Goal: Task Accomplishment & Management: Use online tool/utility

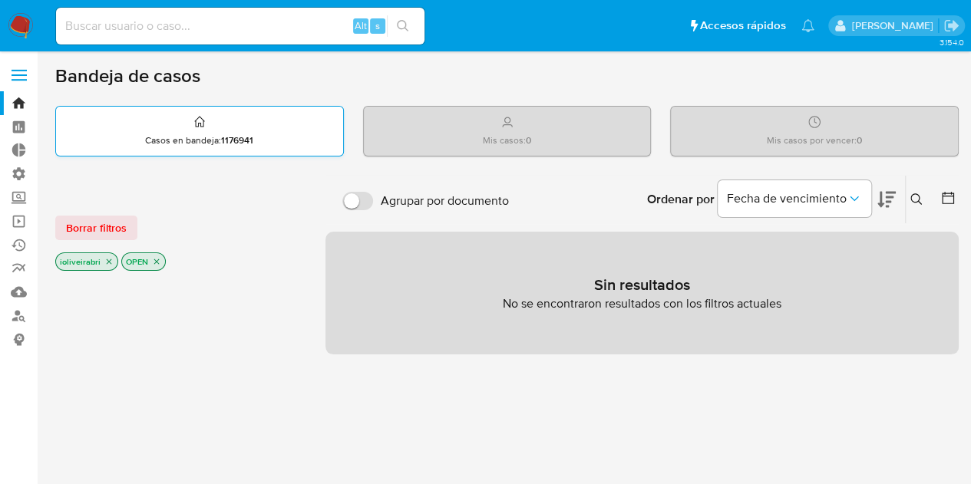
click at [197, 118] on icon at bounding box center [199, 122] width 12 height 18
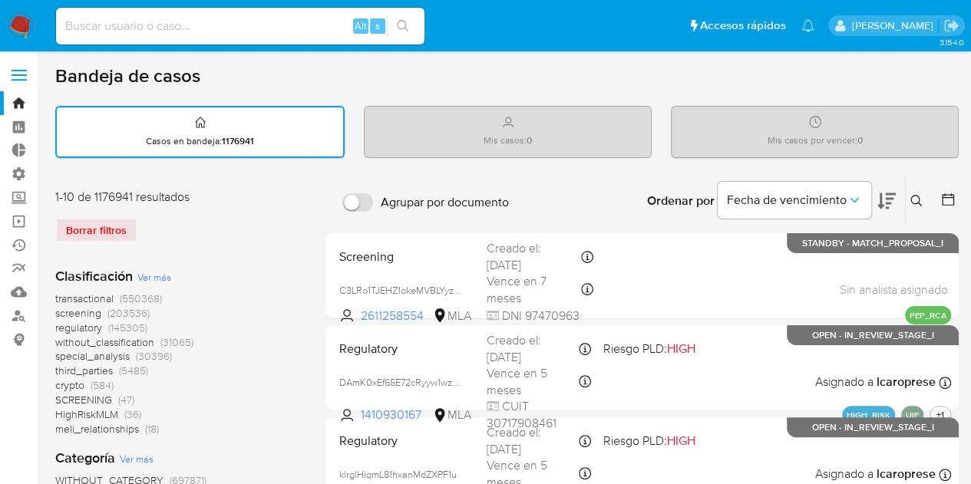
click at [424, 127] on div "Mis casos : 0" at bounding box center [508, 131] width 286 height 49
drag, startPoint x: 491, startPoint y: 128, endPoint x: 561, endPoint y: 137, distance: 70.5
click at [561, 137] on div "Mis casos : 0" at bounding box center [508, 131] width 286 height 49
click at [522, 147] on div "Mis casos : 0" at bounding box center [508, 131] width 286 height 49
drag, startPoint x: 498, startPoint y: 141, endPoint x: 583, endPoint y: 134, distance: 85.4
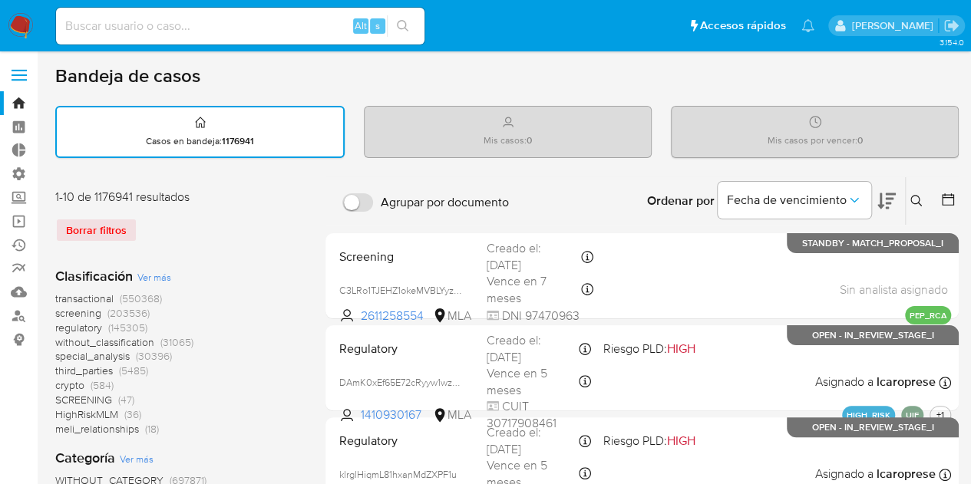
click at [583, 134] on div "Mis casos : 0" at bounding box center [508, 131] width 286 height 49
click at [562, 142] on div "Mis casos : 0" at bounding box center [508, 131] width 286 height 49
drag, startPoint x: 759, startPoint y: 141, endPoint x: 929, endPoint y: 160, distance: 171.6
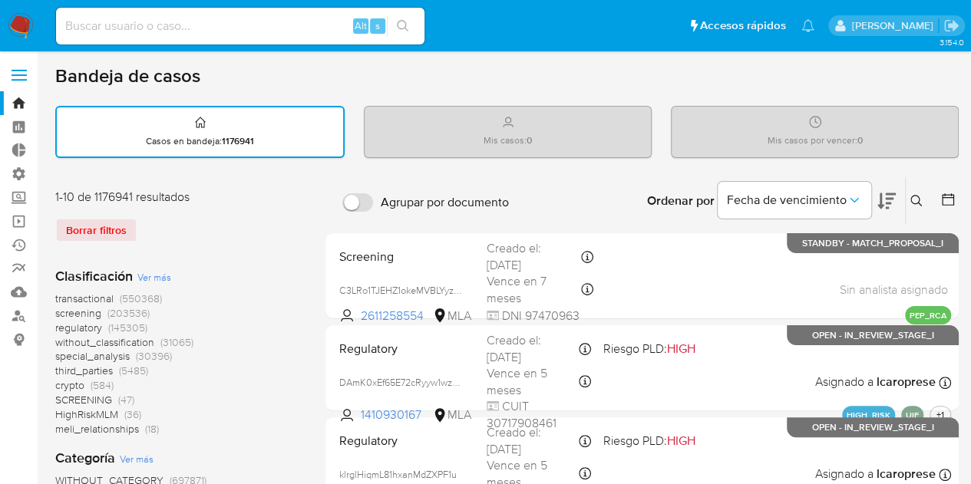
drag, startPoint x: 52, startPoint y: 71, endPoint x: 273, endPoint y: 93, distance: 221.4
click at [7, 67] on label at bounding box center [19, 75] width 38 height 32
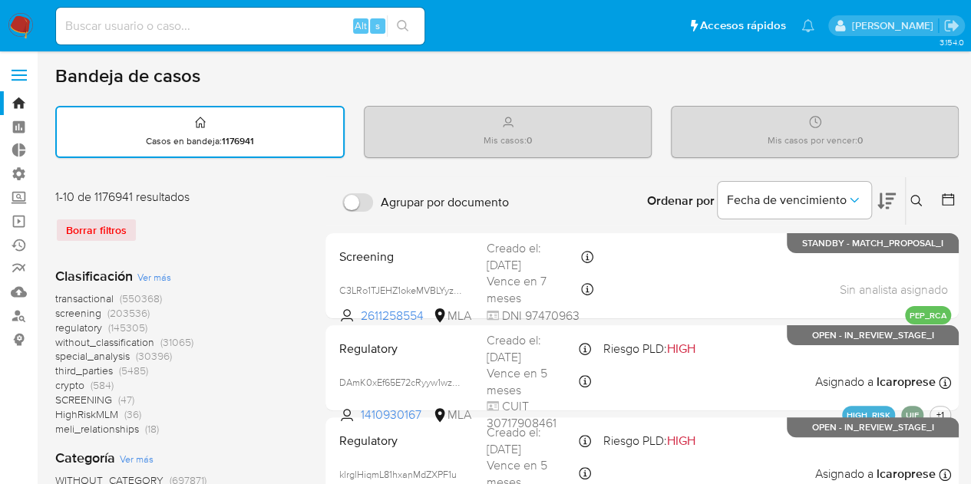
click at [0, 0] on input "checkbox" at bounding box center [0, 0] width 0 height 0
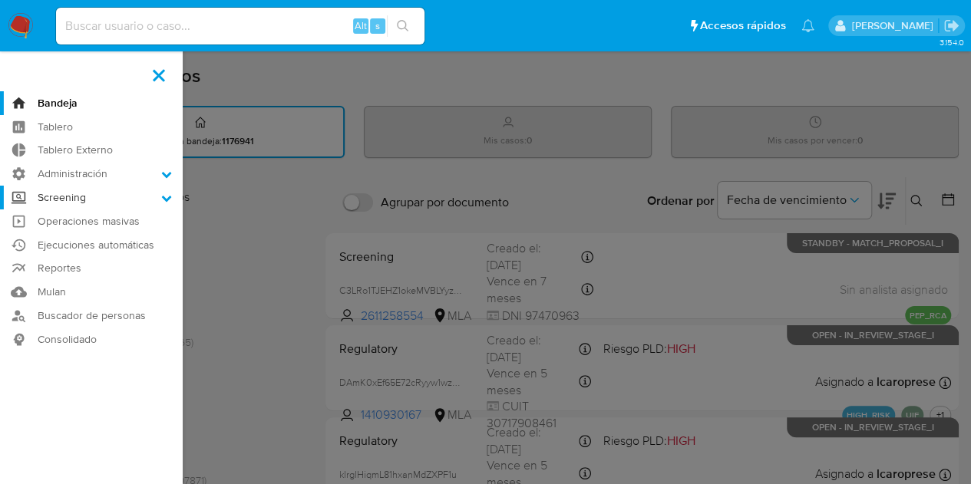
click at [75, 191] on label "Screening" at bounding box center [91, 198] width 183 height 24
click at [0, 0] on input "Screening" at bounding box center [0, 0] width 0 height 0
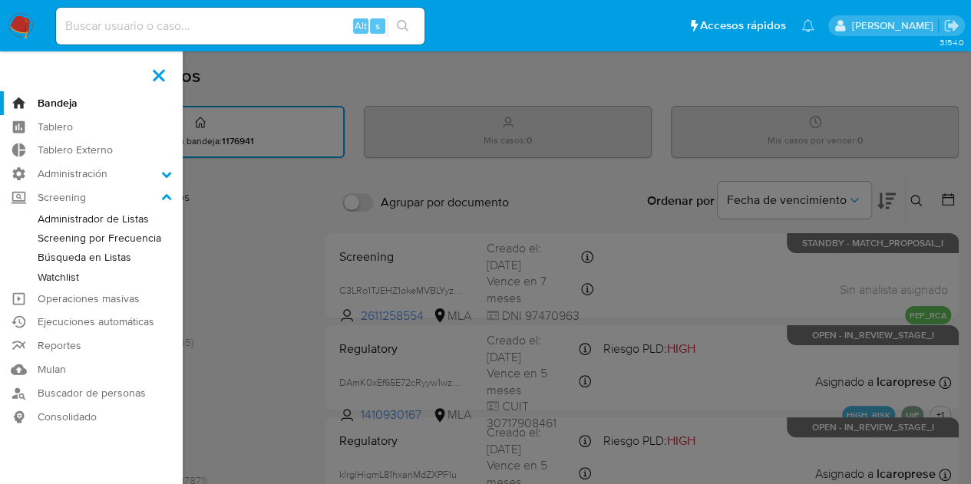
click at [68, 275] on link "Watchlist" at bounding box center [91, 277] width 183 height 19
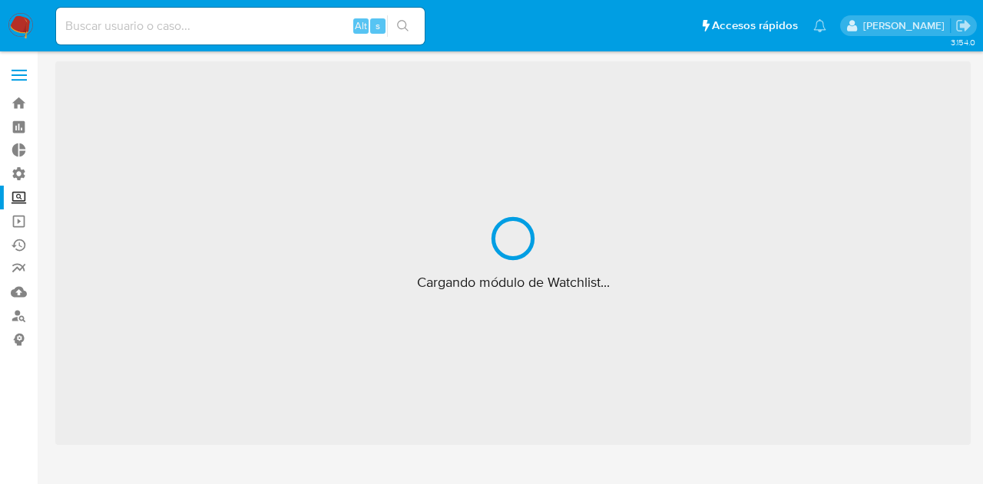
click at [8, 70] on label at bounding box center [19, 75] width 38 height 32
click at [0, 0] on input "checkbox" at bounding box center [0, 0] width 0 height 0
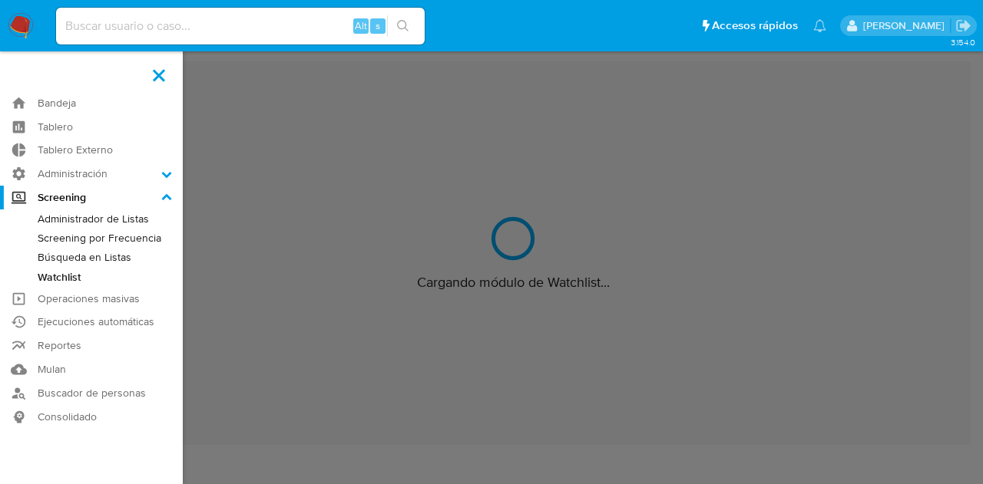
click at [86, 214] on link "Administrador de Listas" at bounding box center [91, 219] width 183 height 19
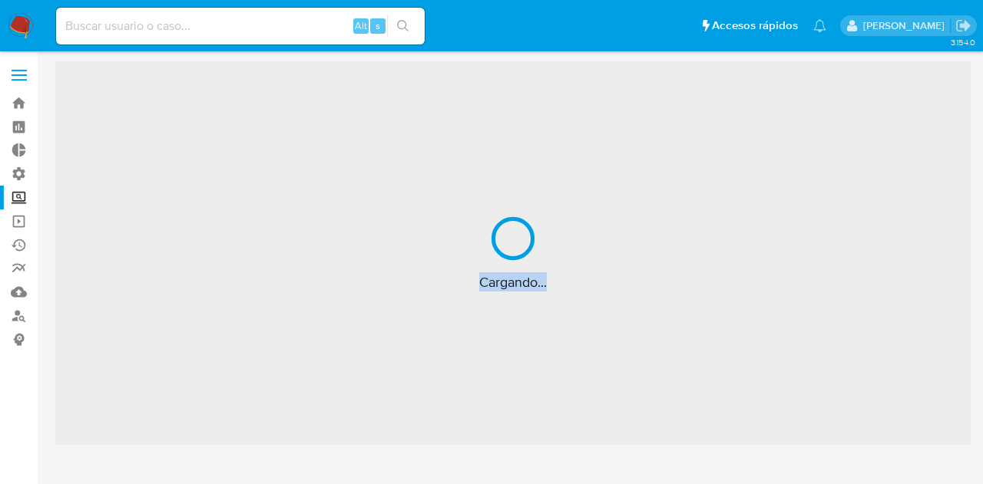
drag, startPoint x: 465, startPoint y: 283, endPoint x: 676, endPoint y: 294, distance: 211.5
click at [686, 296] on div "Cargando..." at bounding box center [512, 253] width 915 height 384
click at [564, 283] on div "Cargando..." at bounding box center [512, 253] width 915 height 384
drag, startPoint x: 504, startPoint y: 287, endPoint x: 628, endPoint y: 280, distance: 123.8
click at [628, 280] on div "Cargando..." at bounding box center [512, 253] width 915 height 384
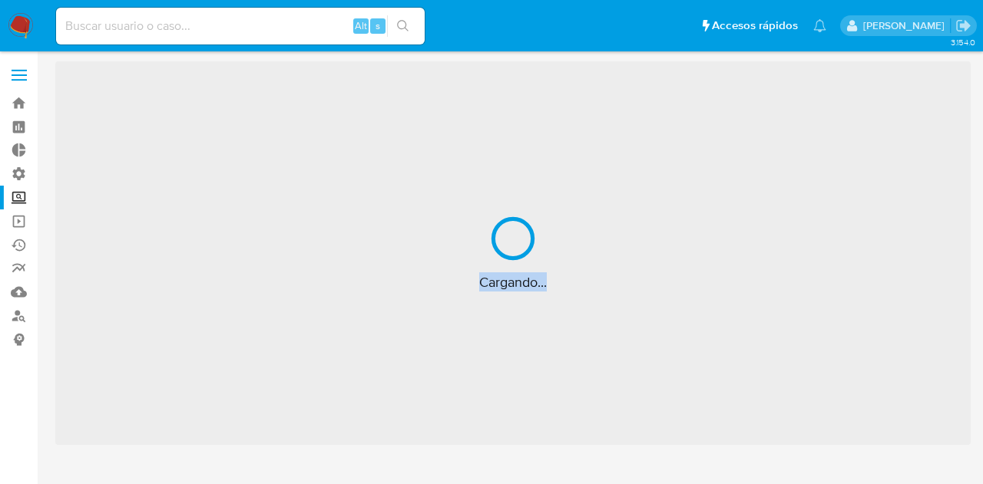
click at [524, 292] on span "Cargando..." at bounding box center [513, 282] width 68 height 18
click at [483, 286] on span "Cargando..." at bounding box center [513, 282] width 68 height 18
drag, startPoint x: 476, startPoint y: 283, endPoint x: 605, endPoint y: 277, distance: 129.1
click at [605, 277] on div "Cargando..." at bounding box center [512, 253] width 915 height 384
click at [484, 286] on span "Cargando..." at bounding box center [513, 282] width 68 height 18
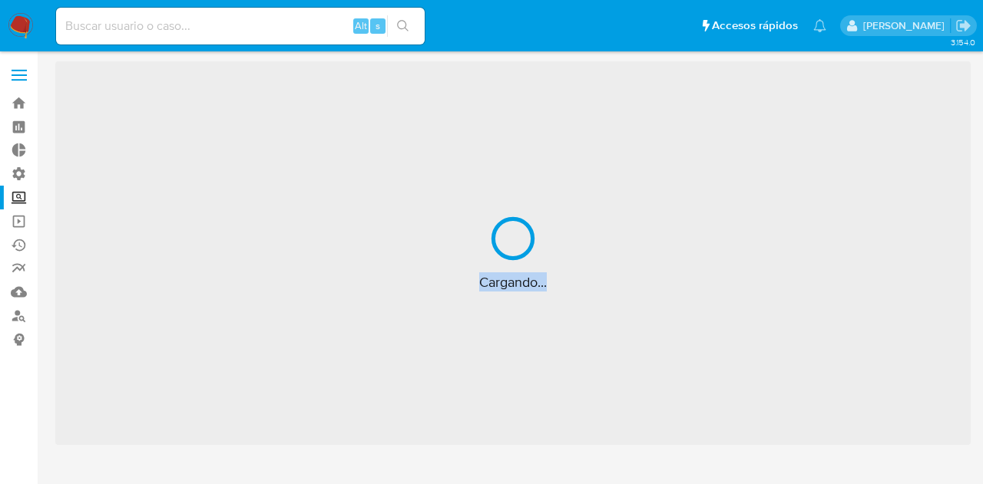
click at [462, 286] on div "Cargando..." at bounding box center [512, 253] width 915 height 384
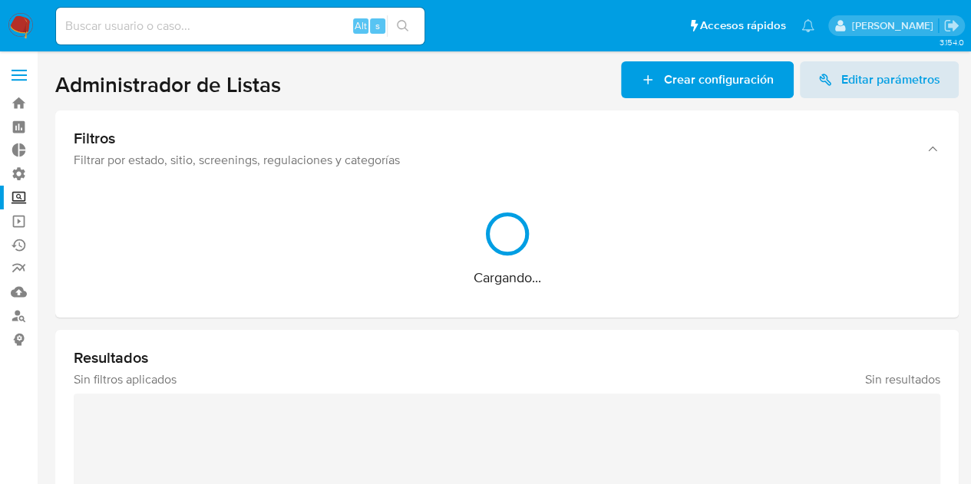
click at [465, 283] on div "Cargando..." at bounding box center [507, 248] width 867 height 102
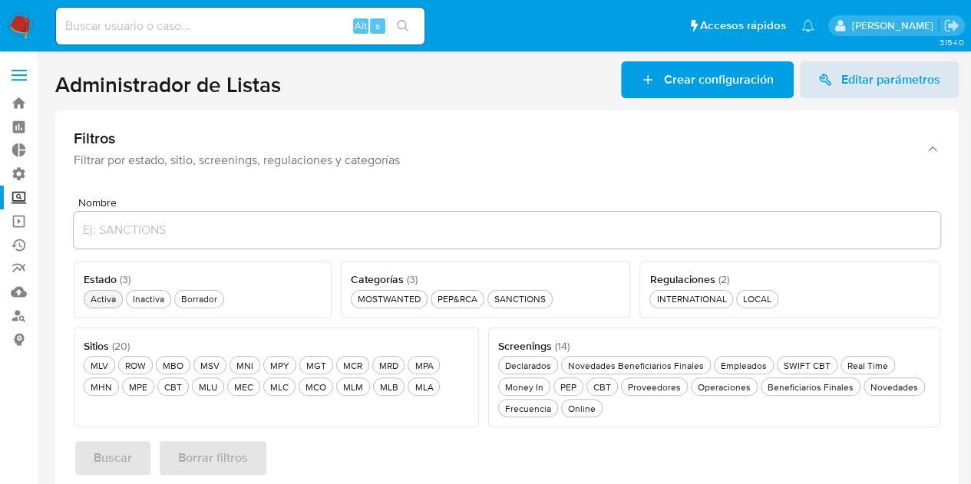
click at [101, 303] on div "Activa Activa" at bounding box center [103, 299] width 31 height 13
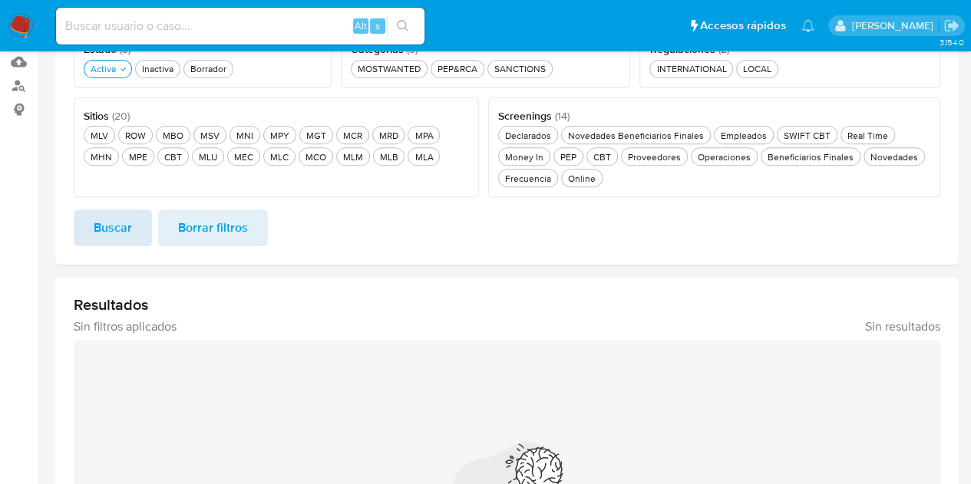
click at [126, 232] on span "Buscar" at bounding box center [113, 228] width 38 height 34
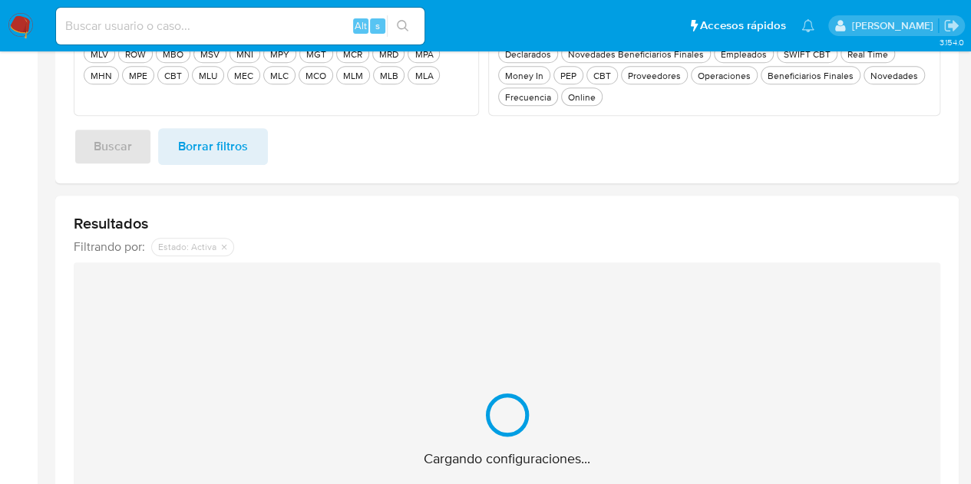
scroll to position [384, 0]
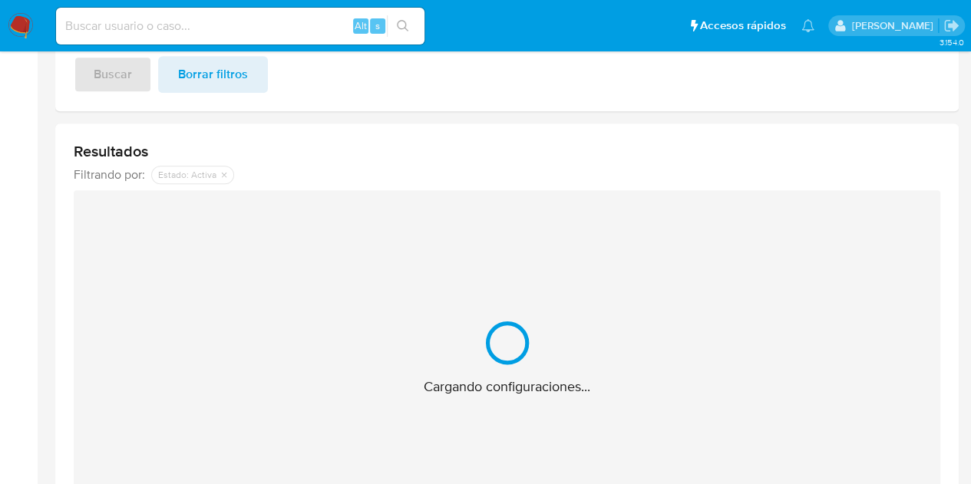
drag, startPoint x: 425, startPoint y: 386, endPoint x: 700, endPoint y: 381, distance: 274.9
click at [786, 382] on div "Cargando configuraciones..." at bounding box center [507, 356] width 867 height 333
click at [655, 387] on div "Cargando configuraciones..." at bounding box center [507, 356] width 867 height 333
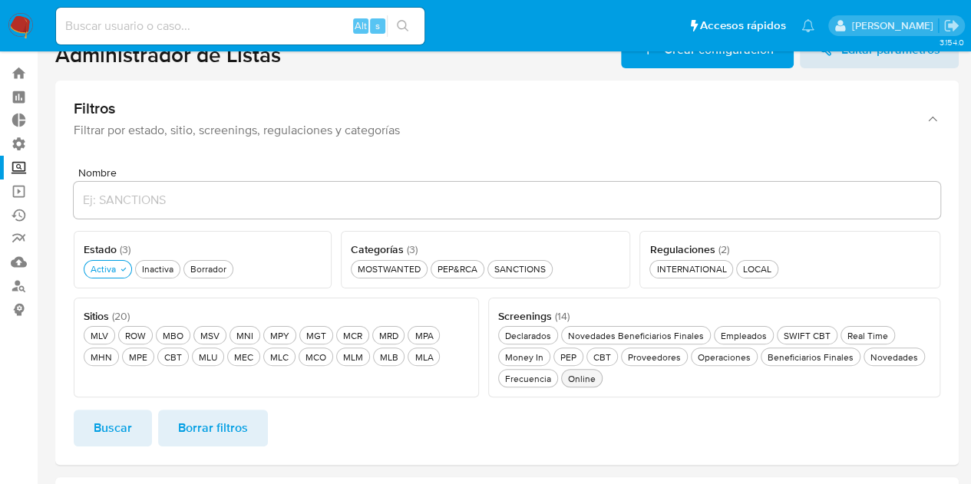
scroll to position [77, 0]
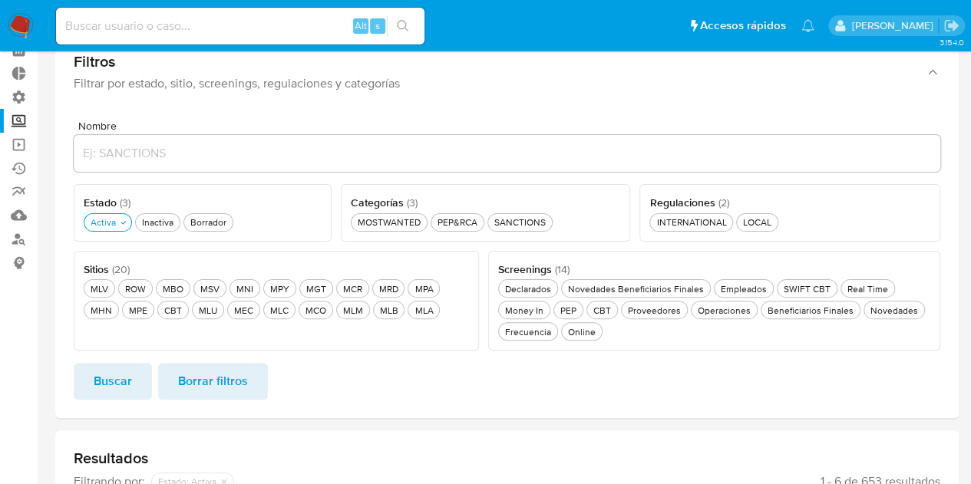
click at [768, 291] on button "Empleados Empleados" at bounding box center [744, 288] width 60 height 18
click at [111, 386] on span "Buscar" at bounding box center [113, 382] width 38 height 34
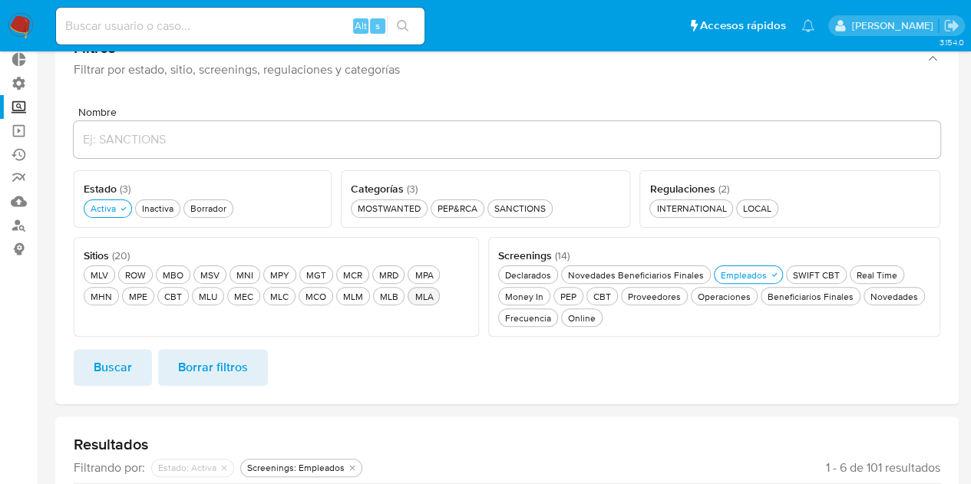
scroll to position [180, 0]
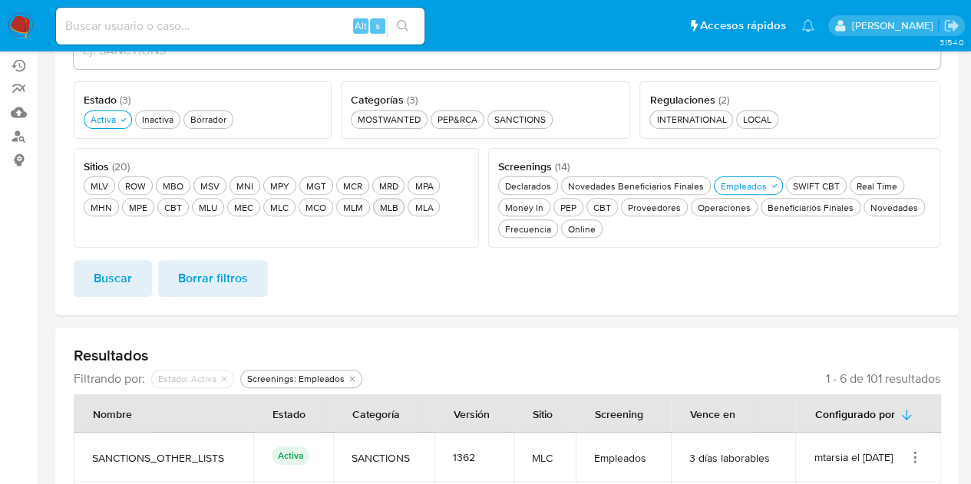
click at [376, 205] on div "MLB MLB" at bounding box center [388, 207] width 25 height 13
click at [132, 279] on button "Buscar" at bounding box center [113, 278] width 78 height 37
click at [397, 120] on div "MOSTWANTED MOSTWANTED" at bounding box center [389, 119] width 69 height 13
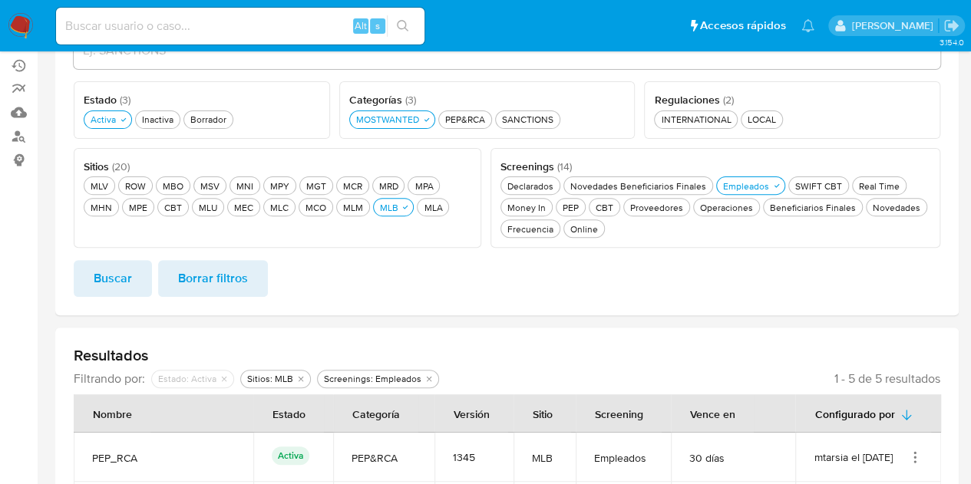
click at [137, 279] on button "Buscar" at bounding box center [113, 278] width 78 height 37
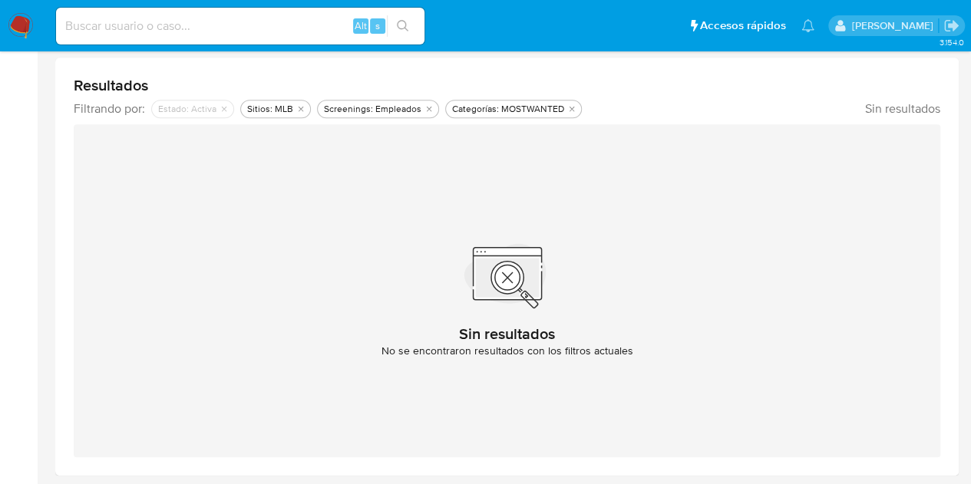
scroll to position [143, 0]
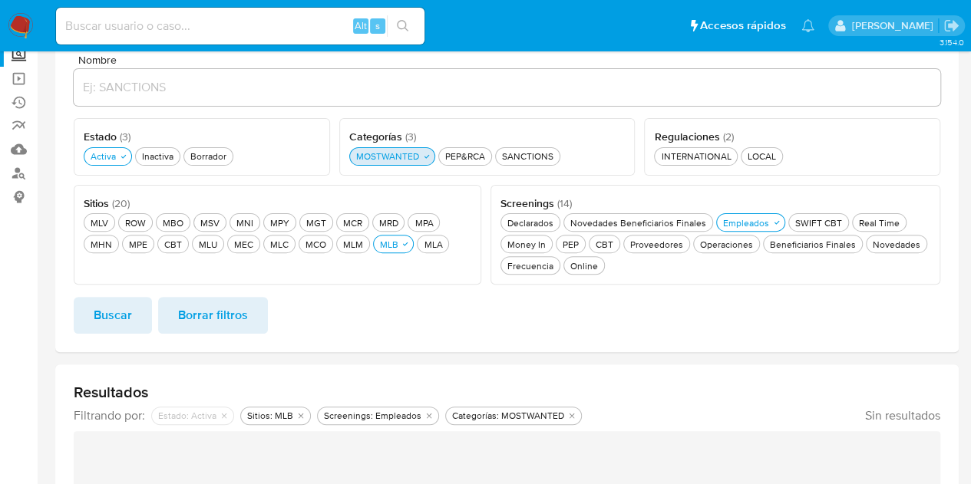
drag, startPoint x: 462, startPoint y: 162, endPoint x: 424, endPoint y: 161, distance: 38.4
click at [462, 161] on div "PEP&RCA PEP&RCA" at bounding box center [465, 156] width 46 height 13
click at [410, 158] on div "MOSTWANTED MOSTWANTED" at bounding box center [387, 156] width 69 height 13
click at [109, 333] on div "Nombre Estado ( 3 ) Este campo es requerido Activa Activa Inactiva Inactiva Bor…" at bounding box center [507, 197] width 904 height 310
click at [106, 312] on span "Buscar" at bounding box center [113, 316] width 38 height 34
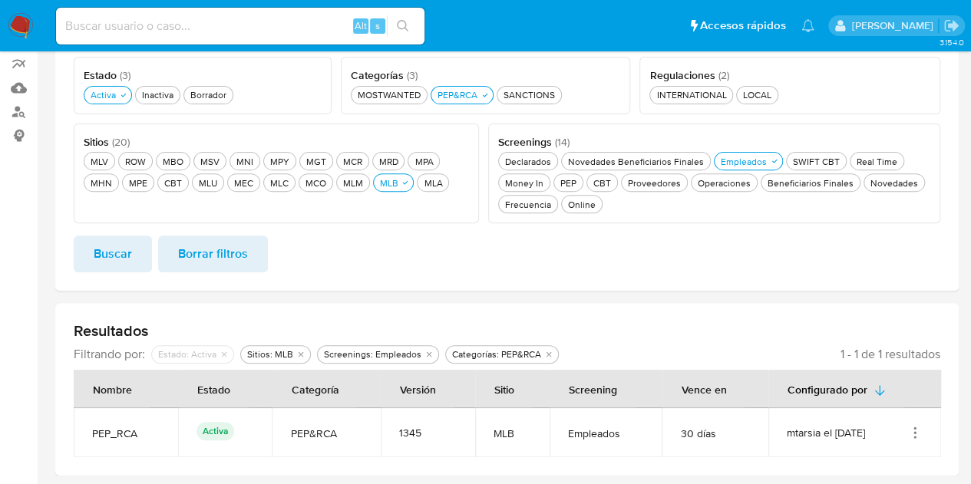
scroll to position [51, 0]
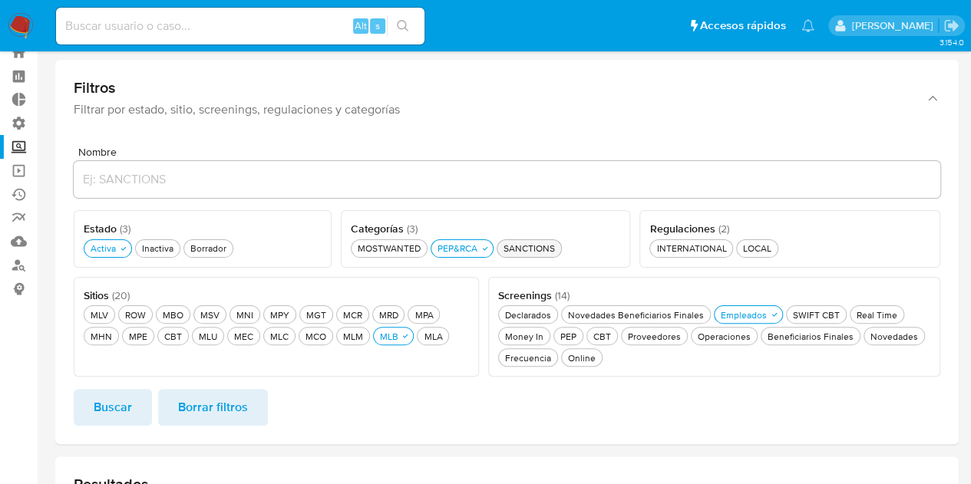
drag, startPoint x: 532, startPoint y: 246, endPoint x: 516, endPoint y: 241, distance: 17.0
click at [531, 246] on div "SANCTIONS SANCTIONS" at bounding box center [530, 248] width 58 height 13
click at [481, 246] on icon "button" at bounding box center [485, 248] width 9 height 9
click at [121, 412] on span "Buscar" at bounding box center [113, 408] width 38 height 34
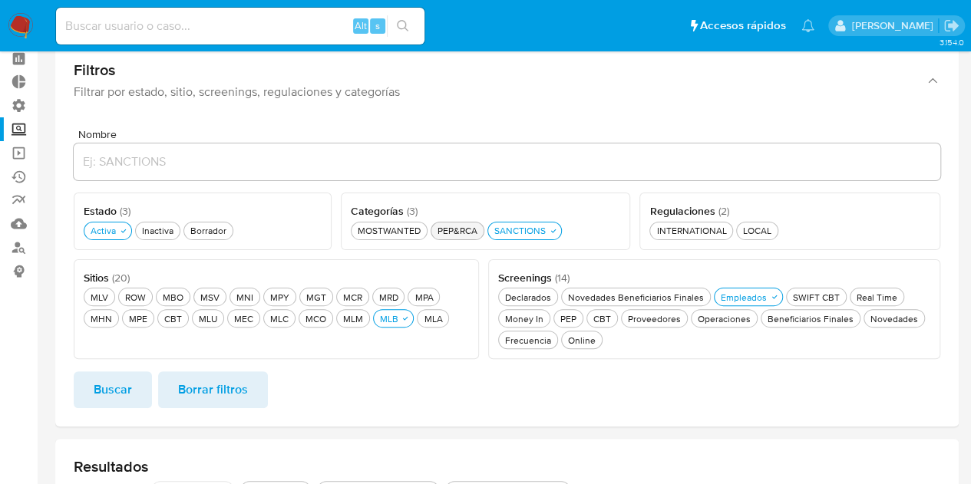
scroll to position [45, 0]
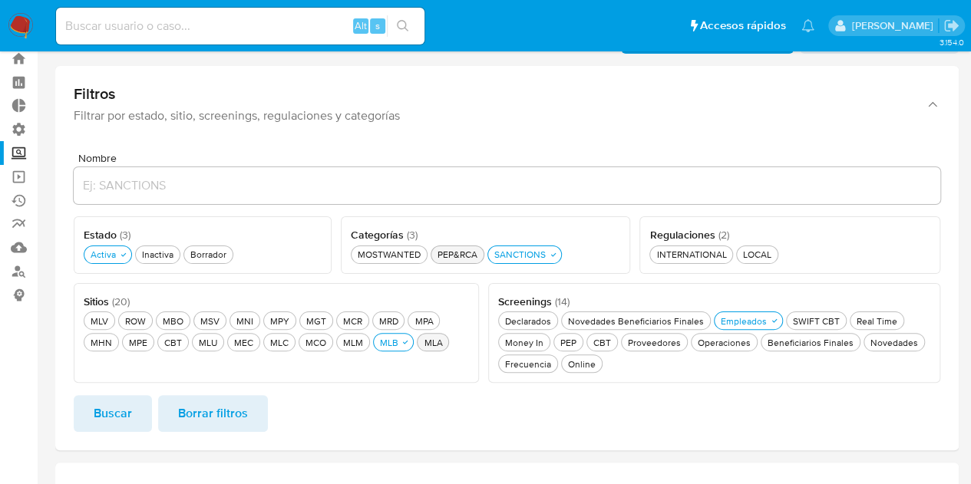
click at [421, 346] on div "MLA MLA" at bounding box center [433, 342] width 25 height 13
click at [376, 342] on div "MLB MLB" at bounding box center [388, 342] width 25 height 13
click at [119, 409] on span "Buscar" at bounding box center [113, 414] width 38 height 34
click at [462, 252] on div "PEP&RCA PEP&RCA" at bounding box center [458, 254] width 46 height 13
drag, startPoint x: 511, startPoint y: 255, endPoint x: 445, endPoint y: 281, distance: 71.0
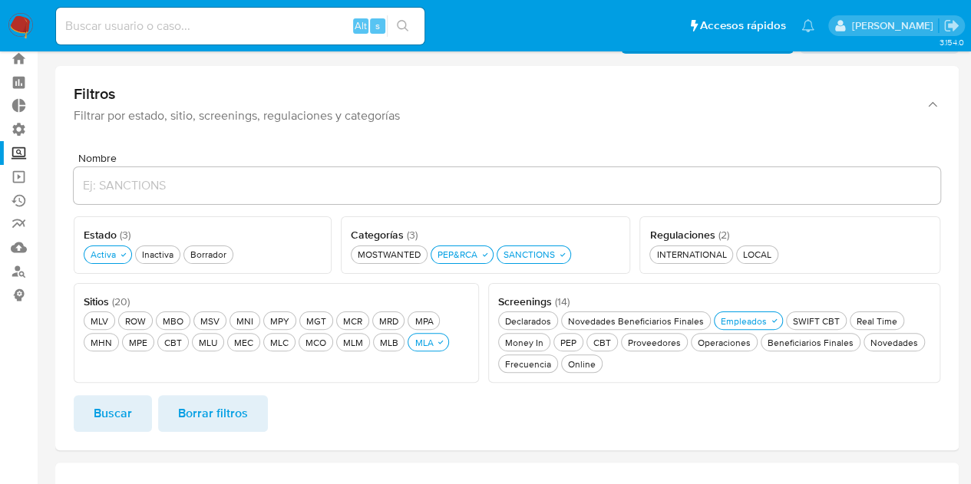
click at [511, 255] on div "SANCTIONS SANCTIONS" at bounding box center [530, 254] width 58 height 13
click at [117, 416] on span "Buscar" at bounding box center [113, 414] width 38 height 34
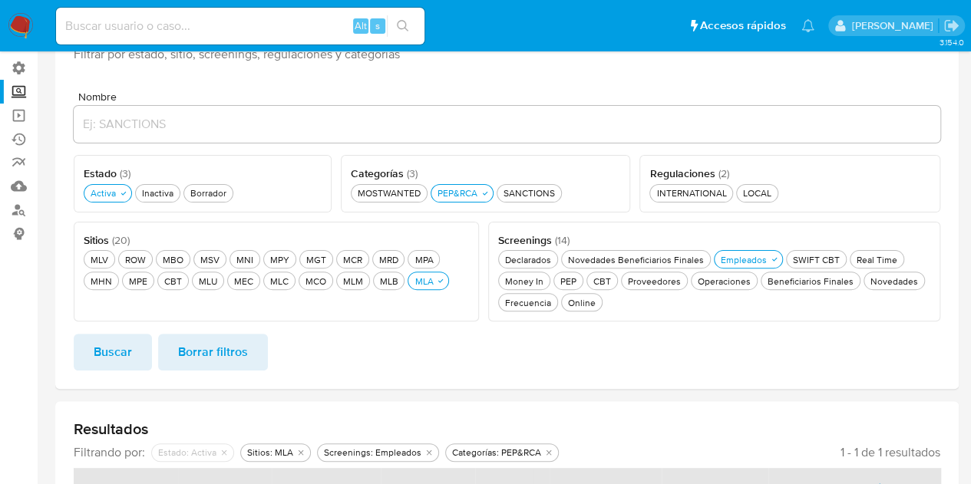
scroll to position [51, 0]
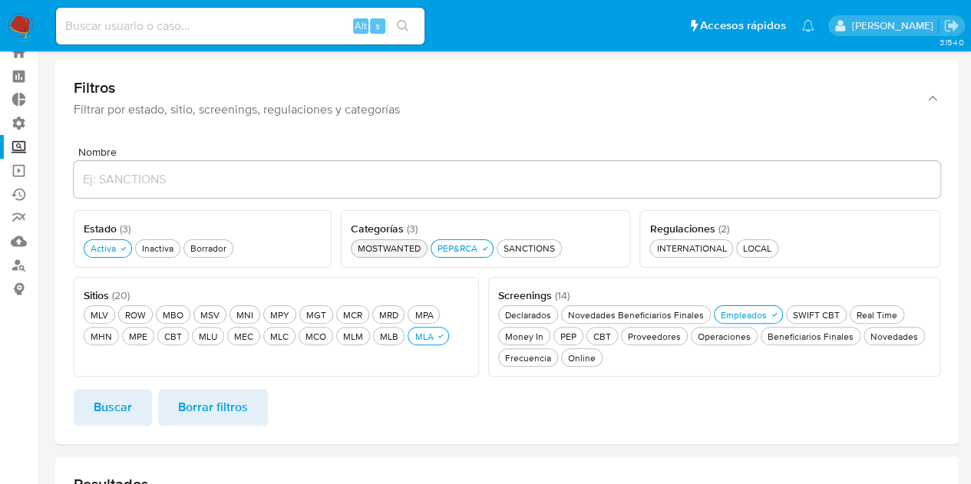
click at [417, 240] on button "MOSTWANTED MOSTWANTED" at bounding box center [389, 249] width 77 height 18
click at [459, 254] on div "PEP&RCA PEP&RCA" at bounding box center [465, 248] width 46 height 13
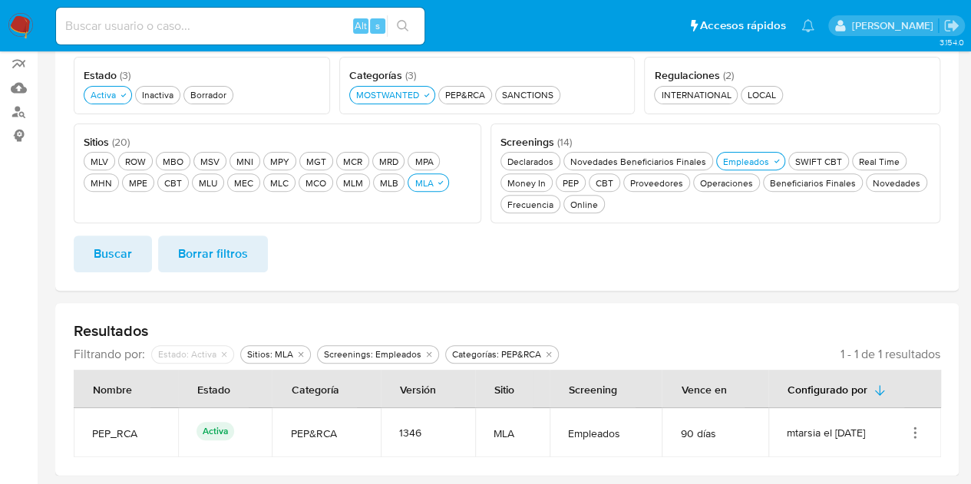
click at [113, 231] on form "Nombre Estado ( 3 ) Este campo es requerido Activa Activa Inactiva Inactiva Bor…" at bounding box center [507, 132] width 867 height 279
click at [114, 246] on span "Buscar" at bounding box center [113, 254] width 38 height 34
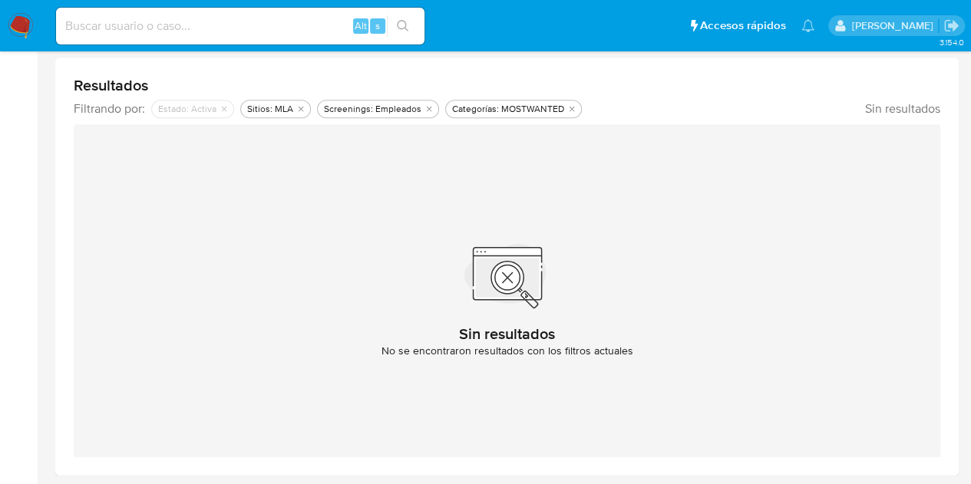
scroll to position [143, 0]
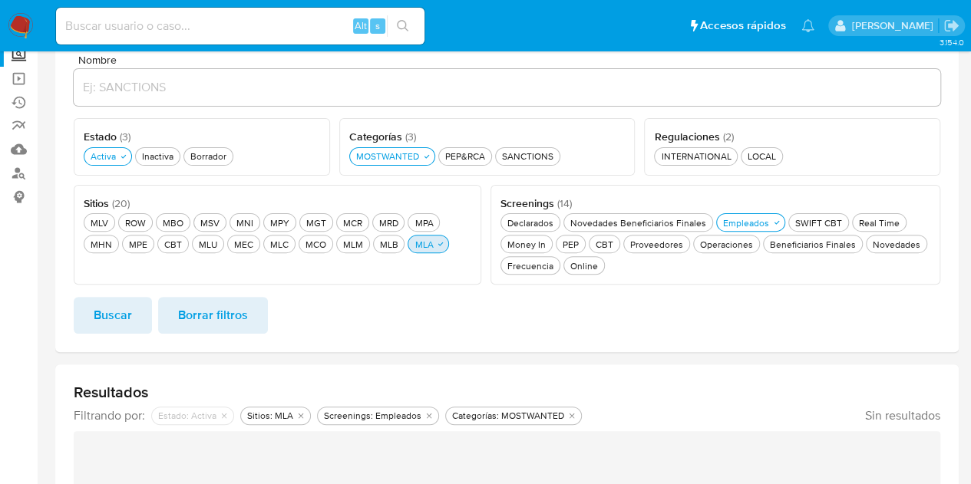
click at [408, 248] on button "MLA MLA" at bounding box center [428, 244] width 41 height 18
click at [340, 242] on div "MLM MLM" at bounding box center [353, 244] width 26 height 13
click at [127, 315] on span "Buscar" at bounding box center [113, 316] width 38 height 34
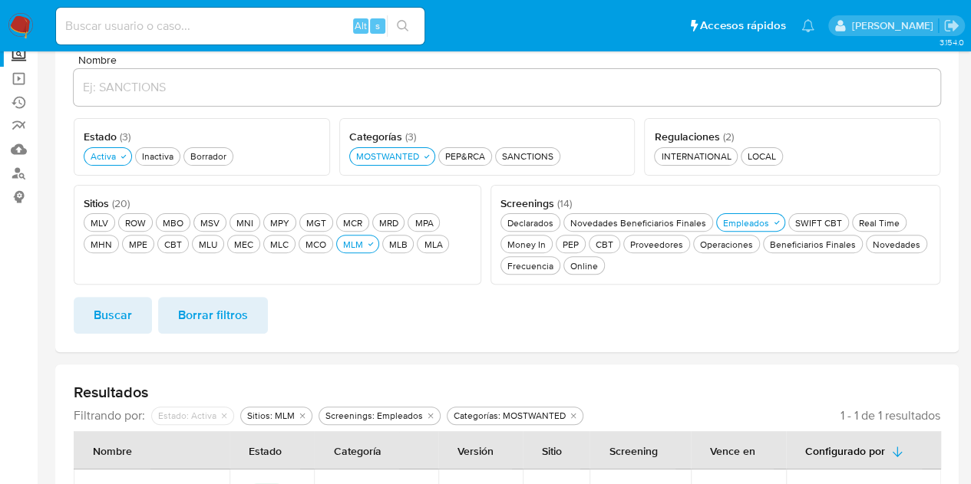
click at [124, 312] on span "Buscar" at bounding box center [113, 316] width 38 height 34
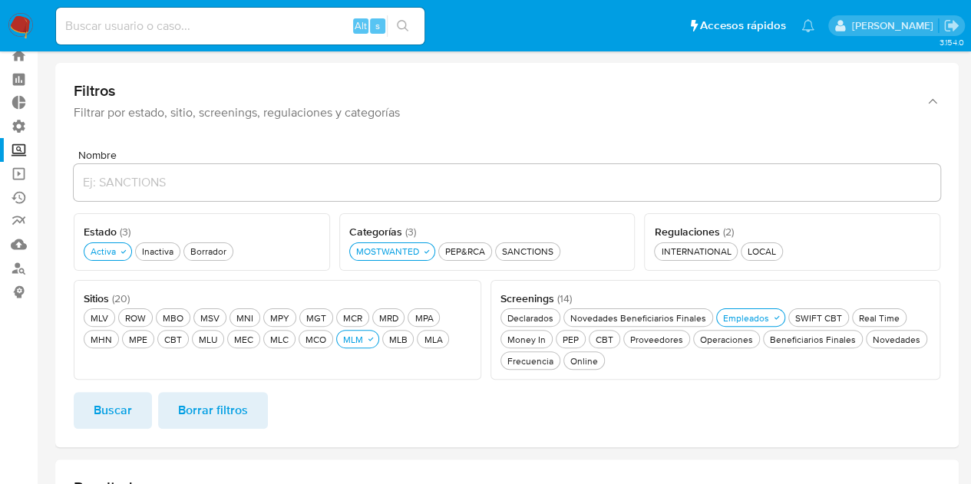
scroll to position [0, 0]
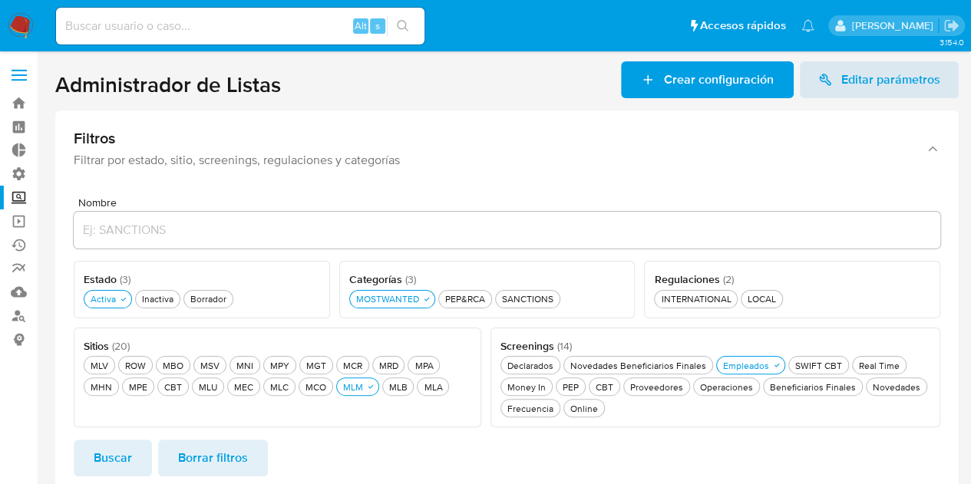
click at [465, 286] on div "Categorías ( 3 ) Este campo es requerido MOSTWANTED MOSTWANTED PEP&RCA PEP&RCA …" at bounding box center [487, 290] width 296 height 58
click at [468, 299] on div "PEP&RCA PEP&RCA" at bounding box center [465, 299] width 46 height 13
click at [410, 296] on div "MOSTWANTED MOSTWANTED" at bounding box center [387, 299] width 69 height 13
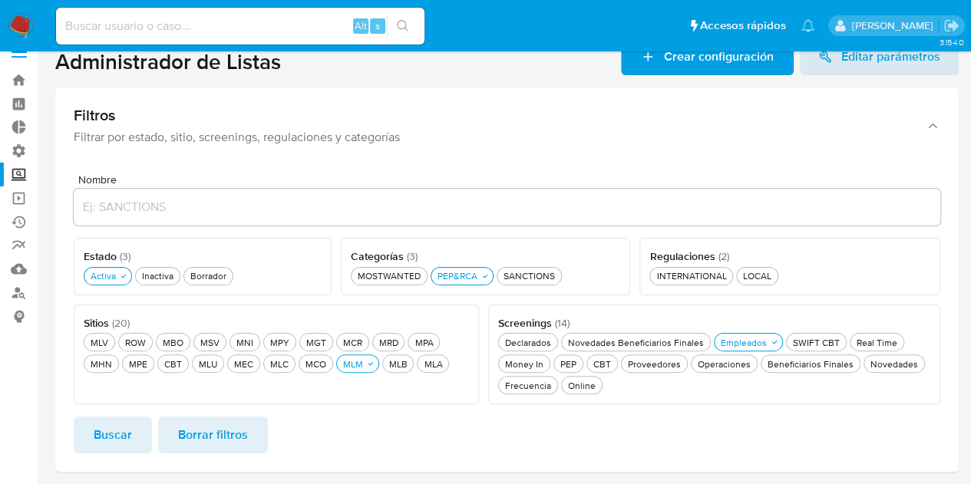
scroll to position [204, 0]
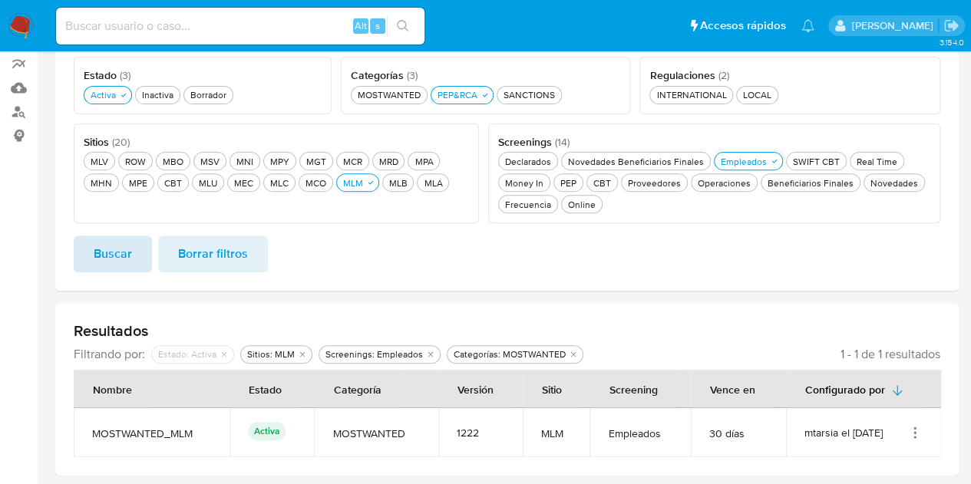
click at [137, 256] on button "Buscar" at bounding box center [113, 254] width 78 height 37
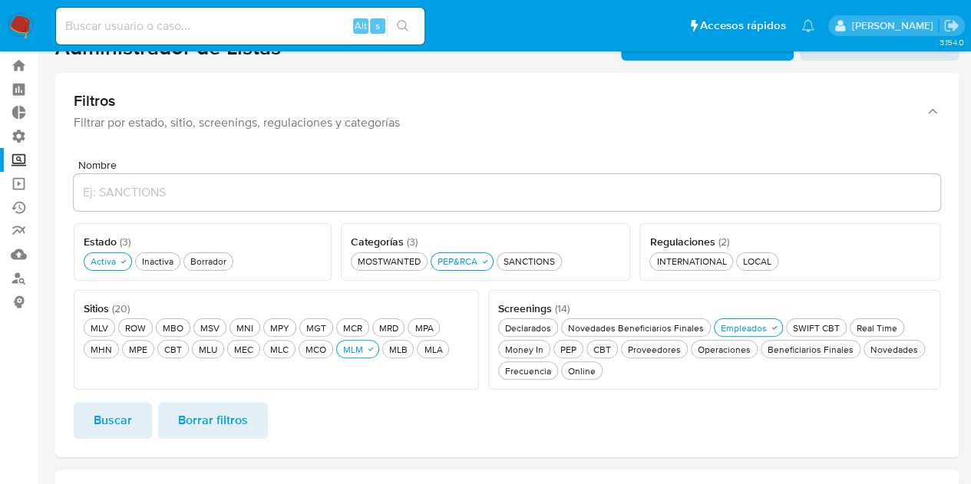
scroll to position [0, 0]
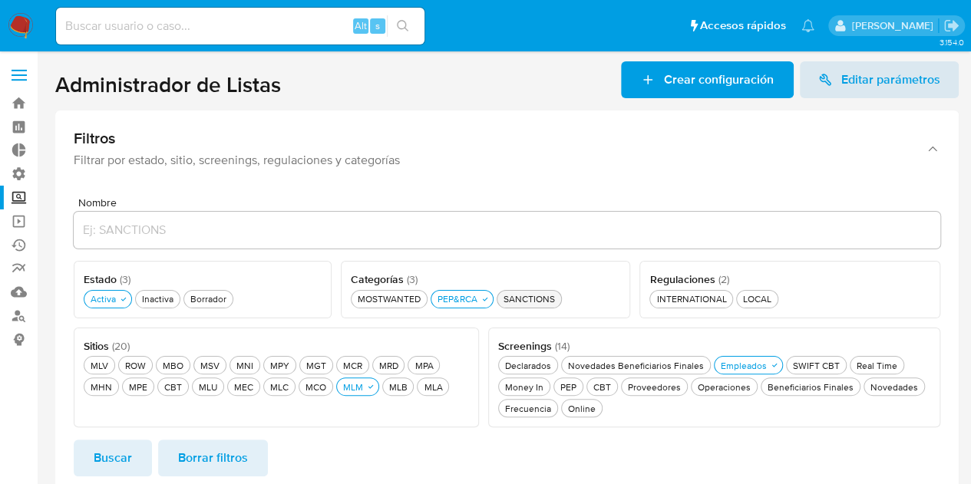
click at [514, 303] on div "SANCTIONS SANCTIONS" at bounding box center [530, 299] width 58 height 13
click at [437, 298] on div "PEP&RCA PEP&RCA" at bounding box center [458, 299] width 46 height 13
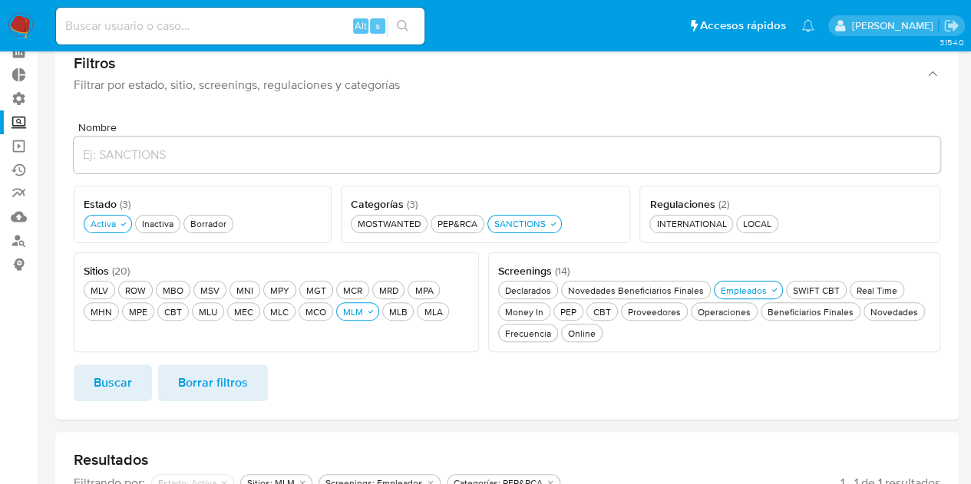
scroll to position [77, 0]
click at [140, 369] on button "Buscar" at bounding box center [113, 381] width 78 height 37
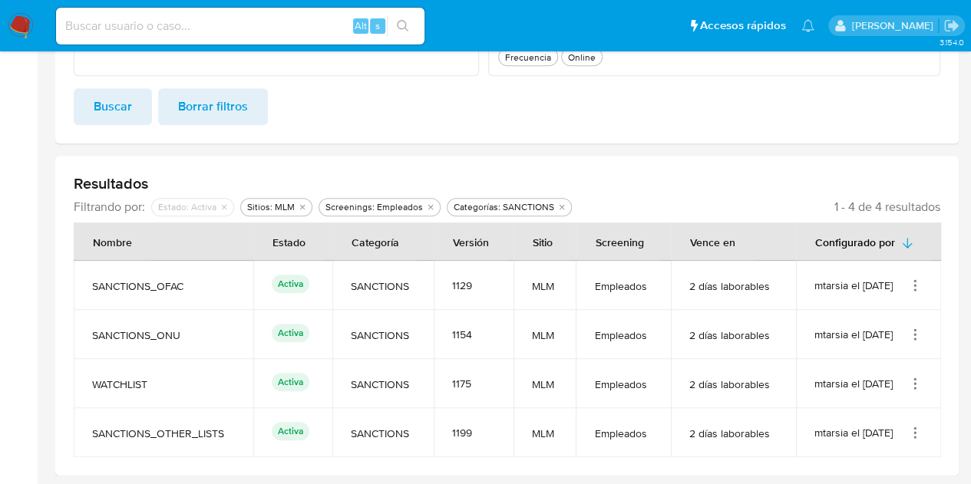
scroll to position [45, 0]
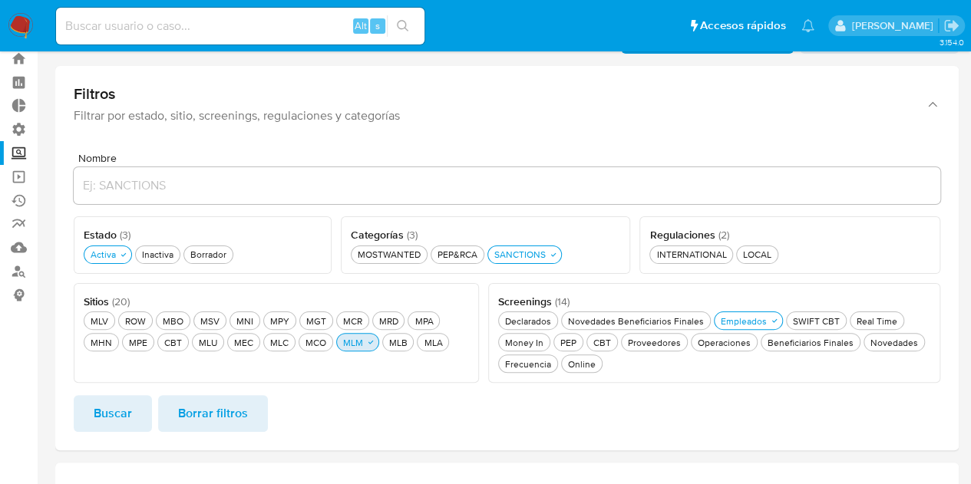
click at [340, 346] on div "MLM MLM" at bounding box center [353, 342] width 26 height 13
click at [299, 334] on button "MCO MCO" at bounding box center [316, 342] width 35 height 18
click at [129, 409] on span "Buscar" at bounding box center [113, 414] width 38 height 34
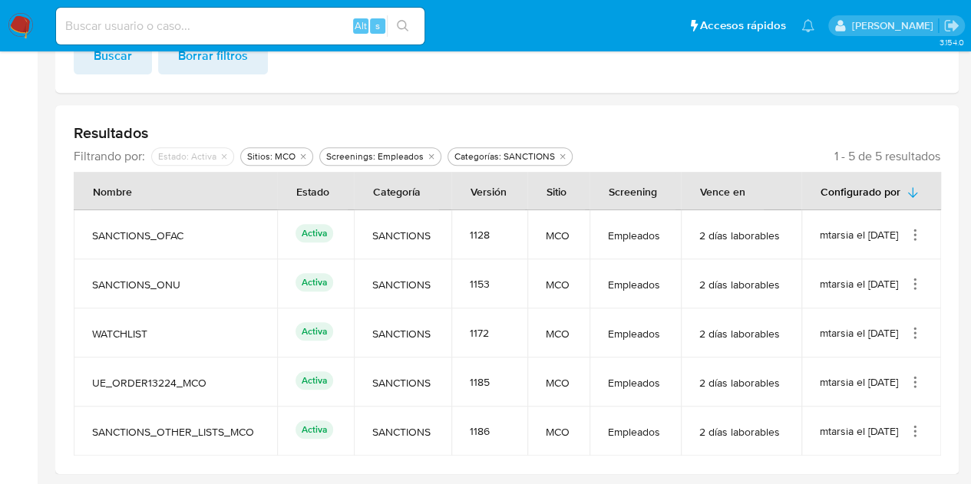
scroll to position [9, 0]
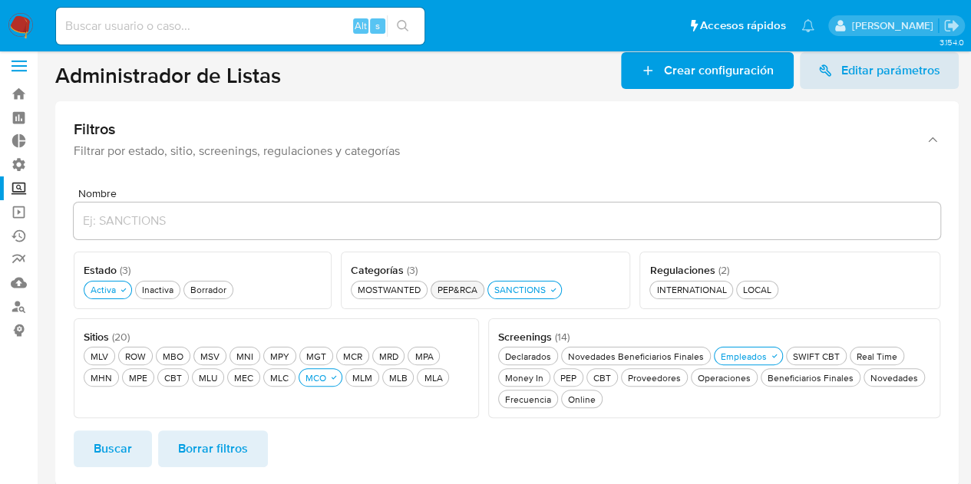
click at [467, 285] on div "PEP&RCA PEP&RCA" at bounding box center [458, 289] width 46 height 13
click at [516, 294] on div "SANCTIONS SANCTIONS" at bounding box center [530, 289] width 58 height 13
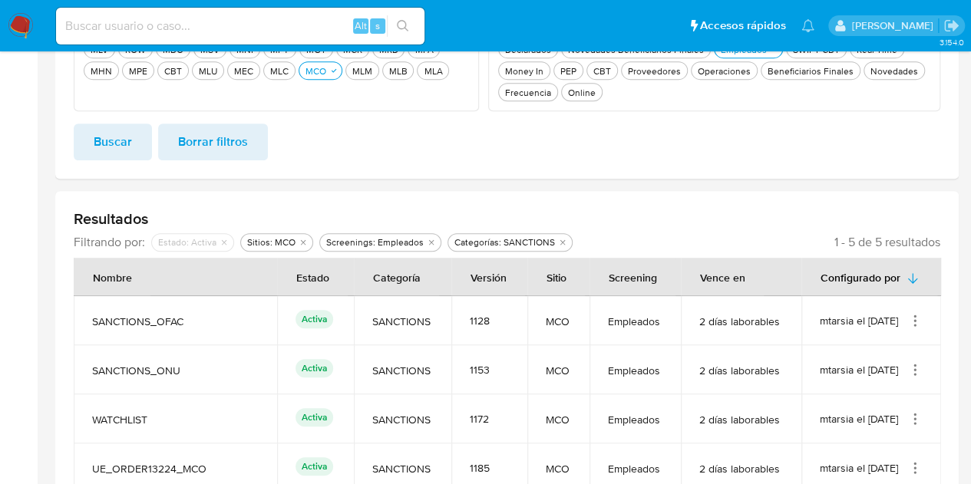
click at [114, 144] on span "Buscar" at bounding box center [113, 142] width 38 height 34
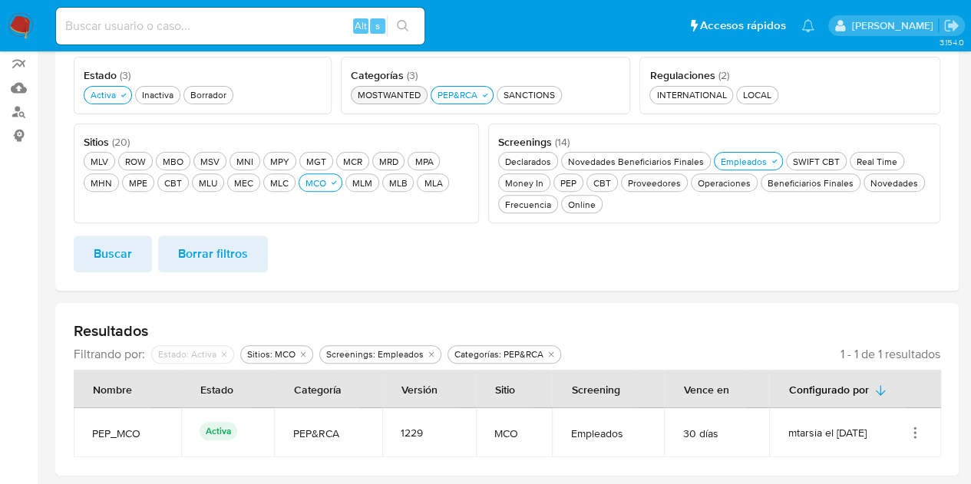
click at [398, 102] on button "MOSTWANTED MOSTWANTED" at bounding box center [389, 95] width 77 height 18
click at [451, 99] on div "PEP&RCA PEP&RCA" at bounding box center [465, 94] width 46 height 13
click at [114, 260] on span "Buscar" at bounding box center [113, 254] width 38 height 34
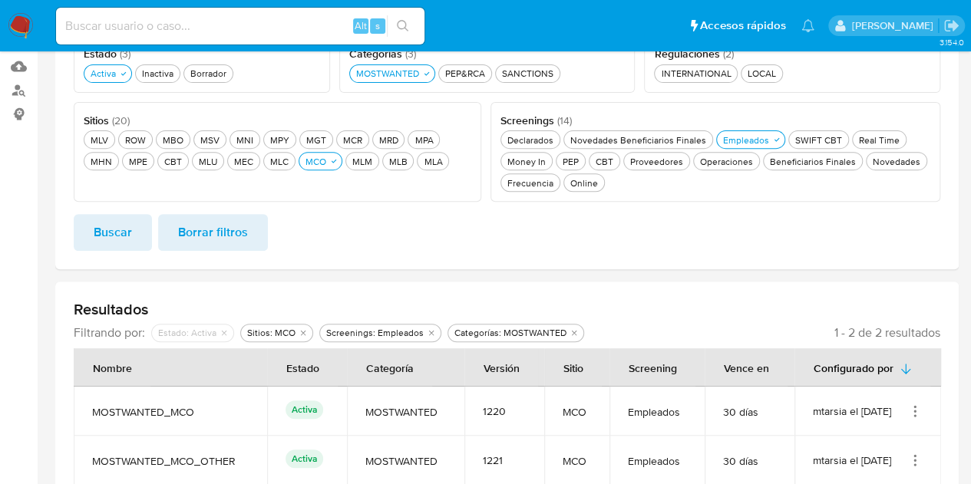
scroll to position [100, 0]
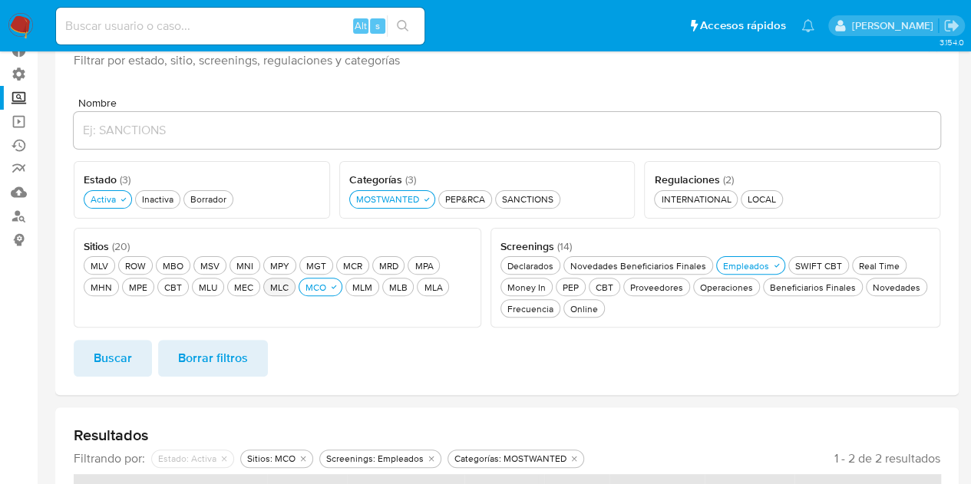
click at [263, 293] on button "MLC MLC" at bounding box center [279, 287] width 32 height 18
click at [308, 279] on button "MCO MCO" at bounding box center [330, 287] width 44 height 18
click at [102, 371] on span "Buscar" at bounding box center [113, 359] width 38 height 34
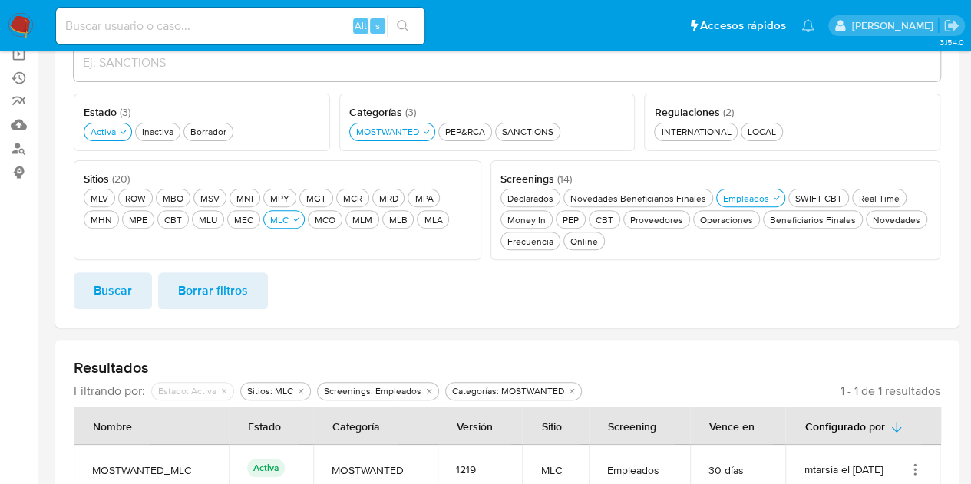
scroll to position [204, 0]
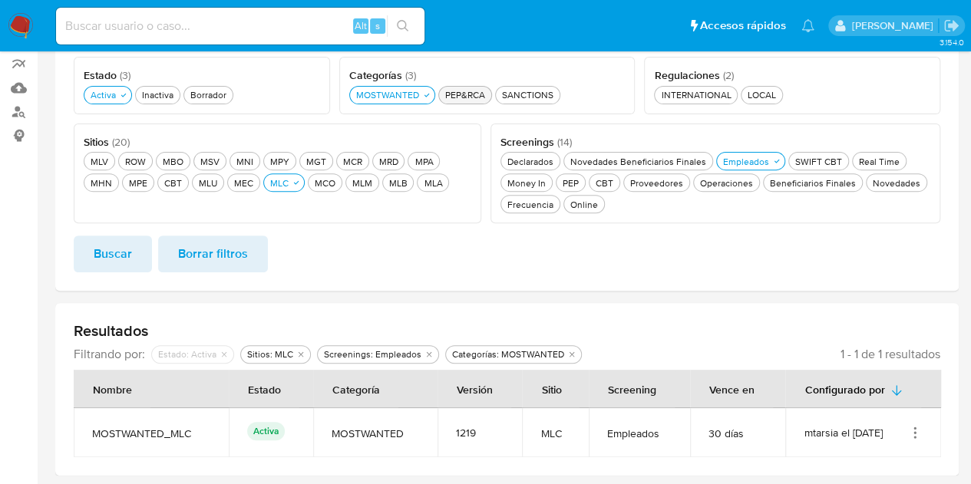
click at [479, 98] on div "PEP&RCA PEP&RCA" at bounding box center [465, 94] width 46 height 13
click at [429, 88] on button "MOSTWANTED MOSTWANTED" at bounding box center [392, 95] width 86 height 18
click at [115, 246] on span "Buscar" at bounding box center [113, 254] width 38 height 34
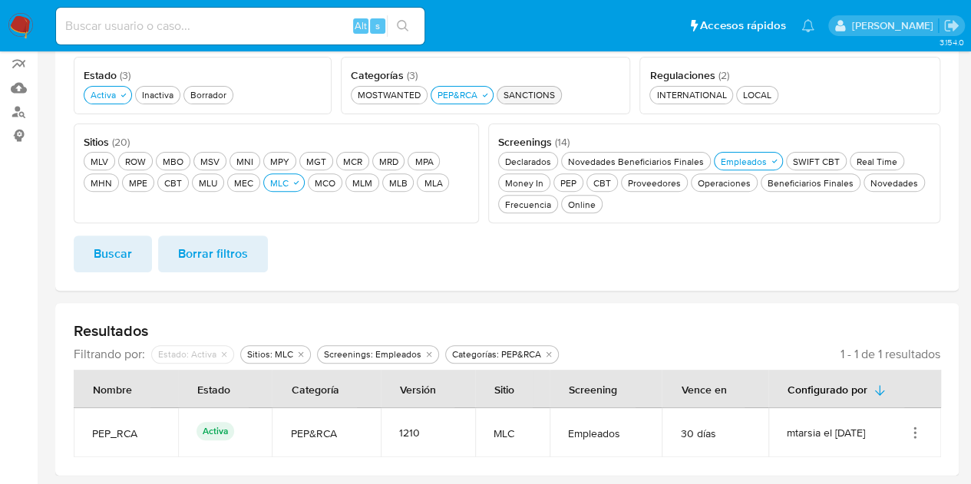
drag, startPoint x: 532, startPoint y: 87, endPoint x: 522, endPoint y: 88, distance: 10.0
click at [532, 87] on button "SANCTIONS SANCTIONS" at bounding box center [529, 95] width 65 height 18
click at [466, 98] on div "PEP&RCA PEP&RCA" at bounding box center [458, 94] width 46 height 13
click at [102, 248] on span "Buscar" at bounding box center [113, 254] width 38 height 34
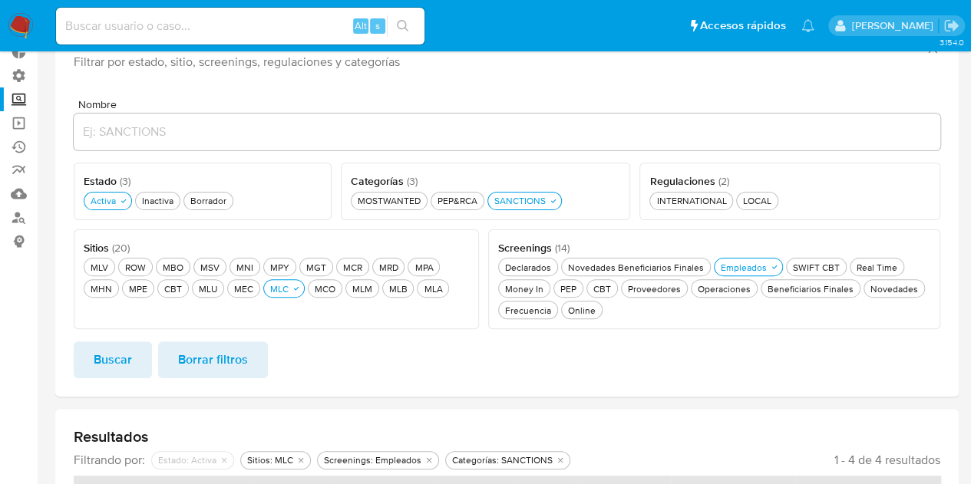
scroll to position [45, 0]
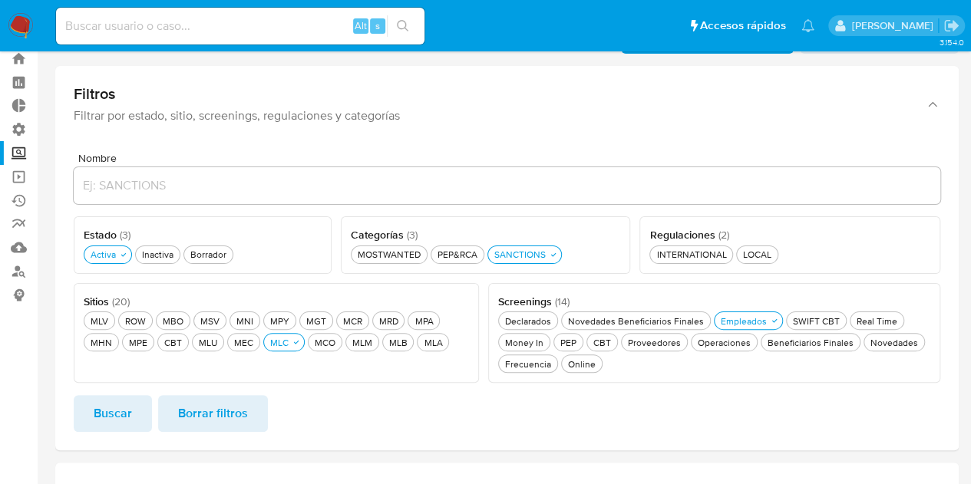
click at [292, 343] on icon "button" at bounding box center [296, 342] width 9 height 9
click at [196, 343] on div "MLU MLU" at bounding box center [208, 342] width 25 height 13
click at [124, 412] on span "Buscar" at bounding box center [113, 414] width 38 height 34
click at [472, 260] on div "PEP&RCA PEP&RCA" at bounding box center [458, 254] width 46 height 13
click at [522, 257] on div "SANCTIONS SANCTIONS" at bounding box center [530, 254] width 58 height 13
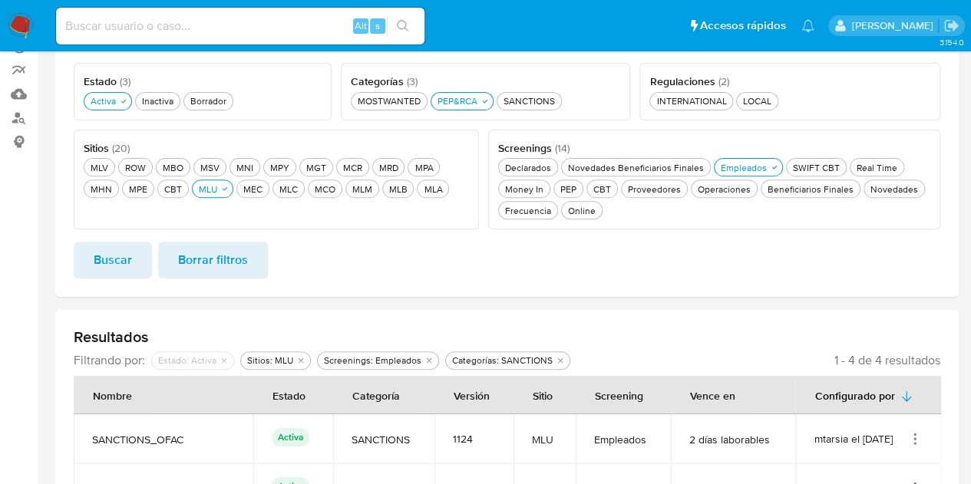
click at [130, 246] on span "Buscar" at bounding box center [113, 260] width 38 height 34
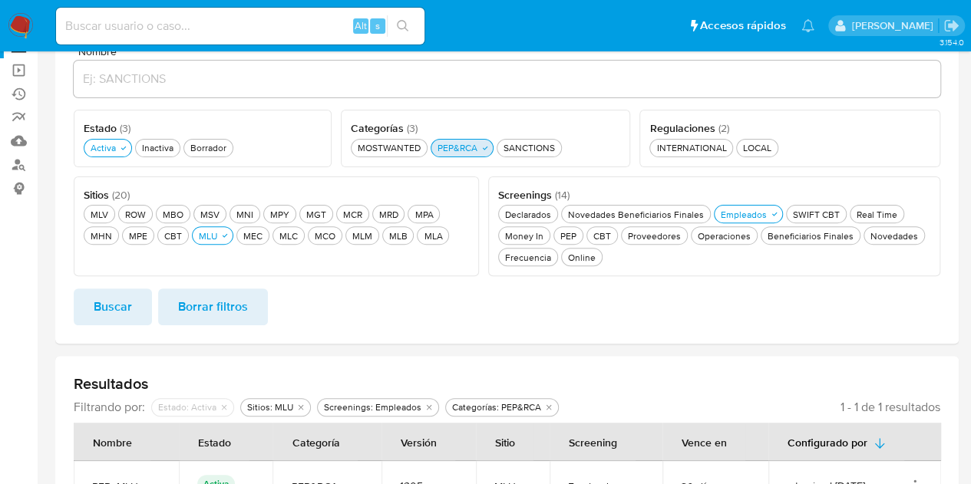
scroll to position [127, 0]
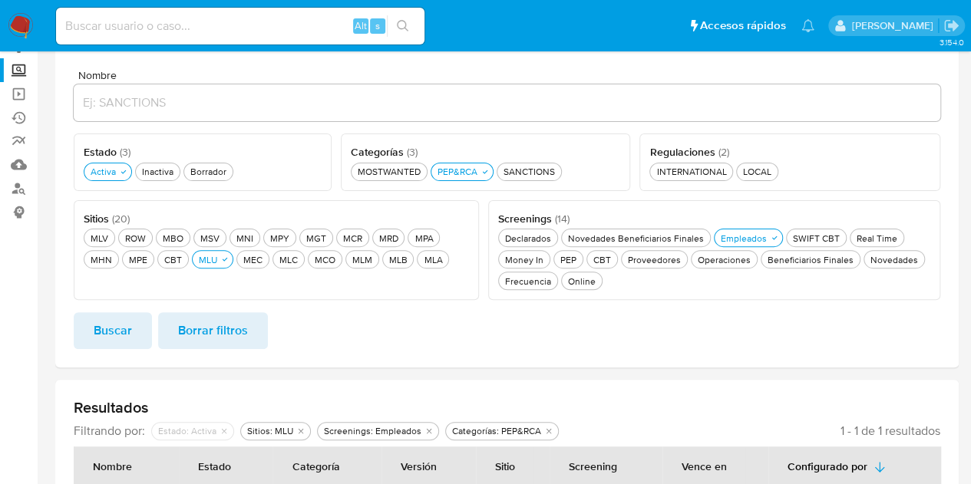
drag, startPoint x: 418, startPoint y: 163, endPoint x: 435, endPoint y: 174, distance: 20.4
click at [419, 163] on button "MOSTWANTED MOSTWANTED" at bounding box center [389, 172] width 77 height 18
drag, startPoint x: 445, startPoint y: 174, endPoint x: 398, endPoint y: 194, distance: 51.6
click at [445, 174] on div "PEP&RCA PEP&RCA" at bounding box center [465, 171] width 46 height 13
click at [104, 339] on span "Buscar" at bounding box center [113, 331] width 38 height 34
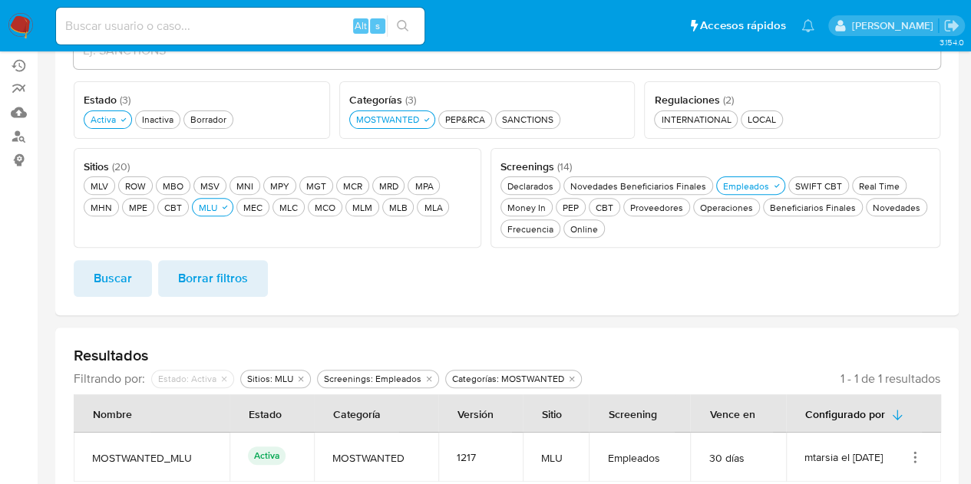
scroll to position [204, 0]
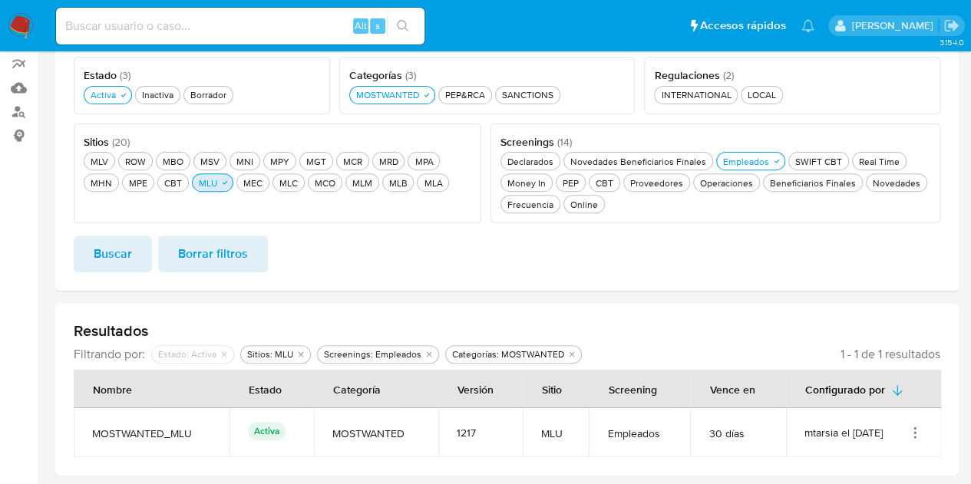
click at [196, 185] on div "MLU MLU" at bounding box center [208, 183] width 25 height 13
click at [126, 180] on div "MPE MPE" at bounding box center [138, 183] width 25 height 13
click at [138, 241] on button "Buscar" at bounding box center [113, 254] width 78 height 37
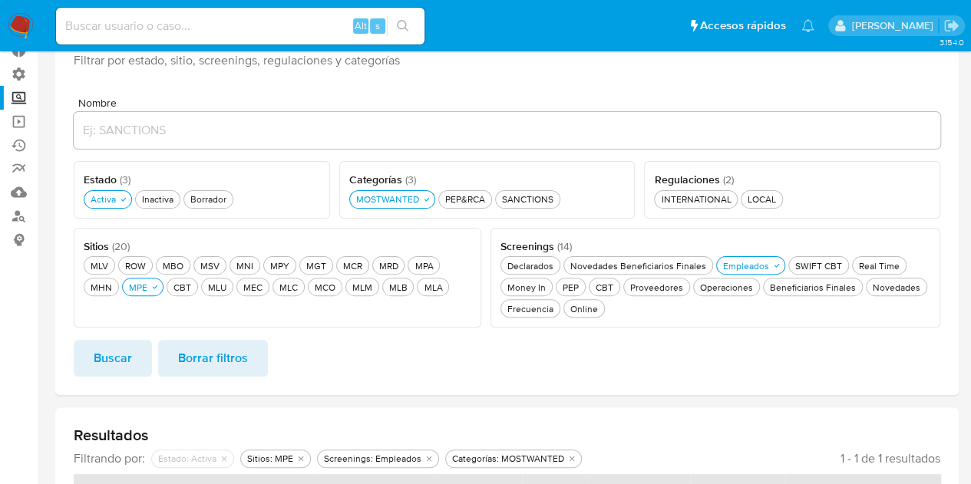
scroll to position [51, 0]
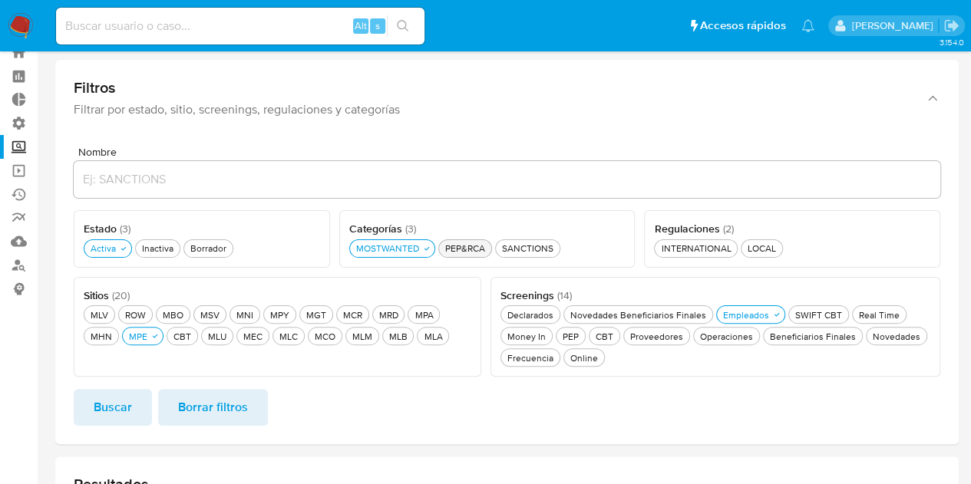
click at [453, 253] on div "PEP&RCA PEP&RCA" at bounding box center [465, 248] width 46 height 13
click at [419, 240] on button "MOSTWANTED MOSTWANTED" at bounding box center [392, 249] width 86 height 18
click at [111, 418] on span "Buscar" at bounding box center [113, 408] width 38 height 34
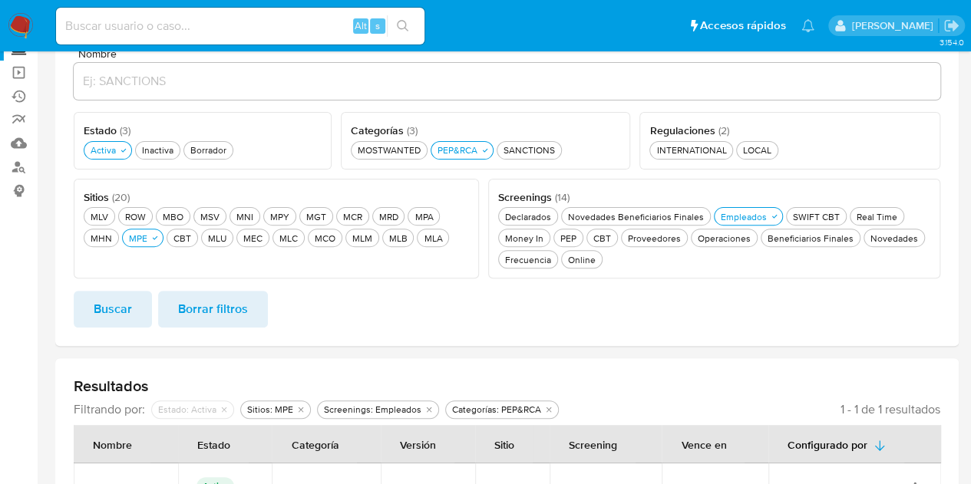
scroll to position [204, 0]
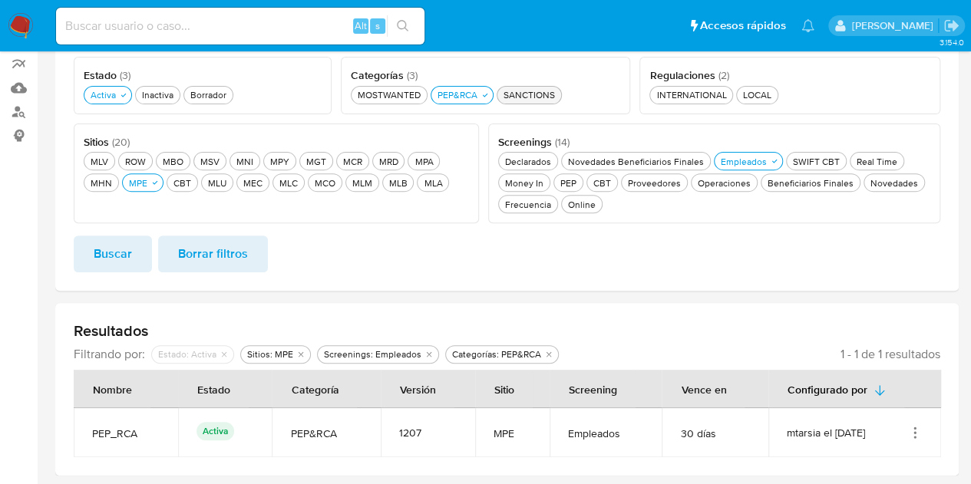
click at [544, 104] on div "Categorías ( 3 ) Este campo es requerido MOSTWANTED MOSTWANTED PEP&RCA PEP&RCA …" at bounding box center [485, 86] width 289 height 58
click at [537, 98] on div "SANCTIONS SANCTIONS" at bounding box center [530, 94] width 58 height 13
click at [471, 86] on button "PEP&RCA PEP&RCA" at bounding box center [462, 95] width 63 height 18
click at [114, 243] on span "Buscar" at bounding box center [113, 254] width 38 height 34
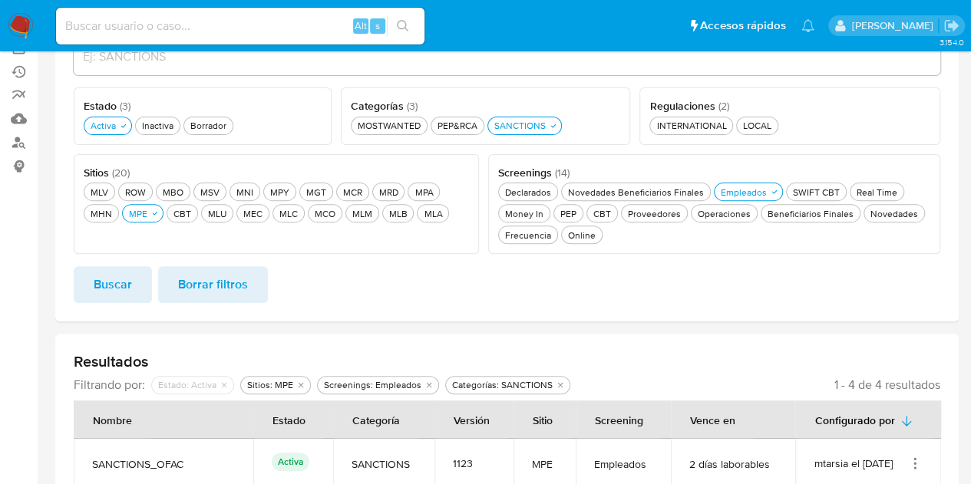
scroll to position [198, 0]
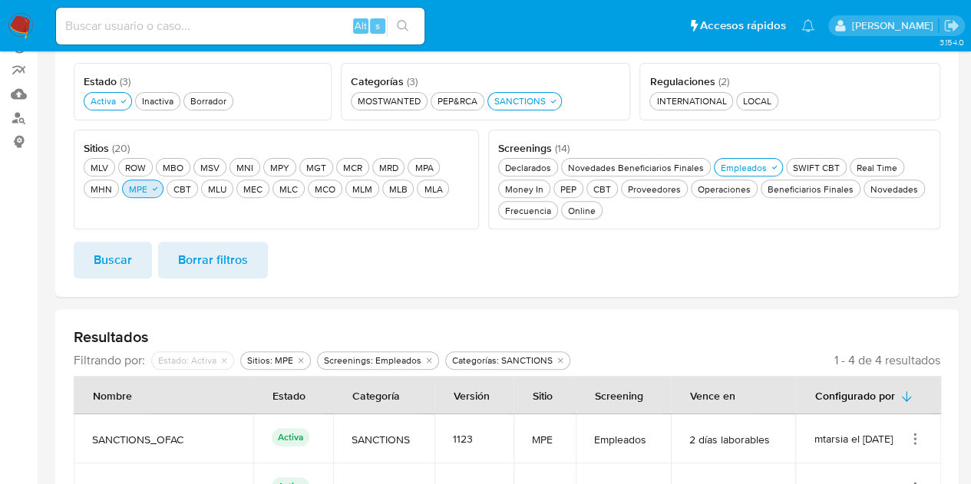
click at [122, 194] on button "MPE MPE" at bounding box center [142, 189] width 41 height 18
click at [231, 184] on div "MEC MEC" at bounding box center [243, 189] width 25 height 13
click at [114, 254] on span "Buscar" at bounding box center [113, 260] width 38 height 34
click at [454, 94] on div "PEP&RCA PEP&RCA" at bounding box center [458, 100] width 46 height 13
click at [504, 108] on button "SANCTIONS SANCTIONS" at bounding box center [534, 101] width 74 height 18
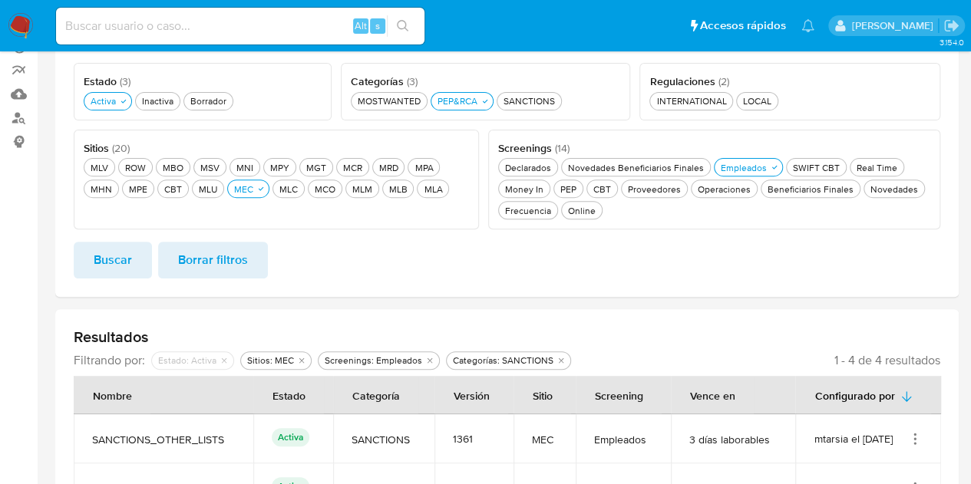
click at [92, 268] on button "Buscar" at bounding box center [113, 260] width 78 height 37
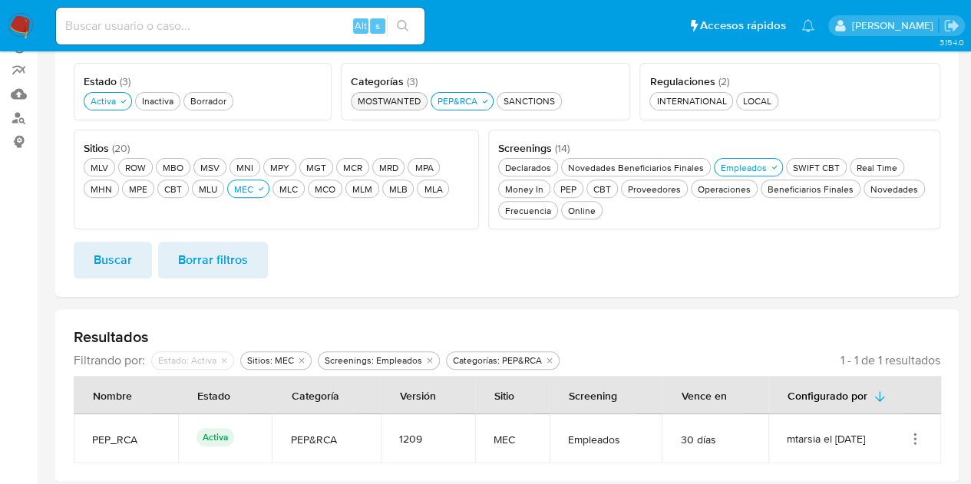
click at [398, 98] on div "MOSTWANTED MOSTWANTED" at bounding box center [389, 100] width 69 height 13
click at [447, 90] on ul "MOSTWANTED MOSTWANTED PEP&RCA PEP&RCA SANCTIONS SANCTIONS" at bounding box center [487, 100] width 276 height 21
click at [451, 94] on div "PEP&RCA PEP&RCA" at bounding box center [465, 100] width 46 height 13
click at [132, 253] on button "Buscar" at bounding box center [113, 260] width 78 height 37
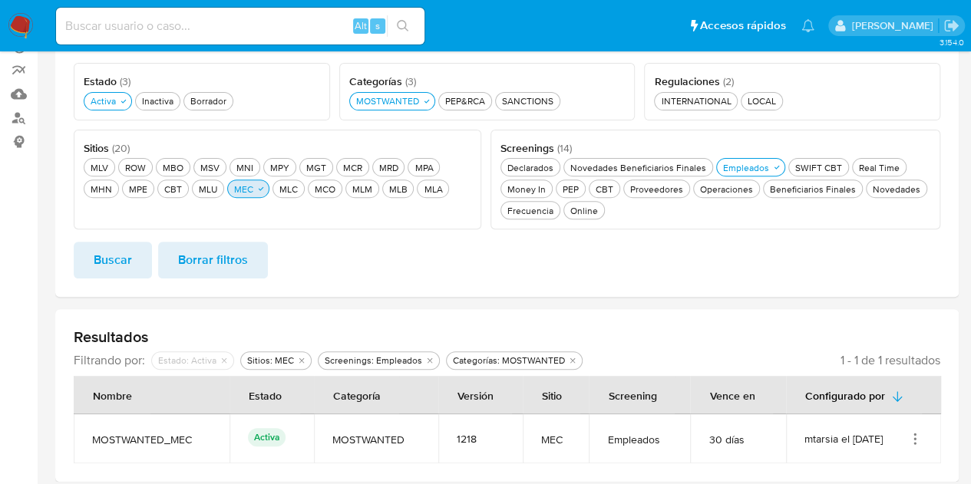
click at [231, 193] on div "MEC MEC" at bounding box center [243, 189] width 25 height 13
click at [95, 164] on div "MLV MLV" at bounding box center [100, 167] width 24 height 13
click at [106, 246] on span "Buscar" at bounding box center [113, 260] width 38 height 34
click at [449, 104] on div "PEP&RCA PEP&RCA" at bounding box center [465, 100] width 46 height 13
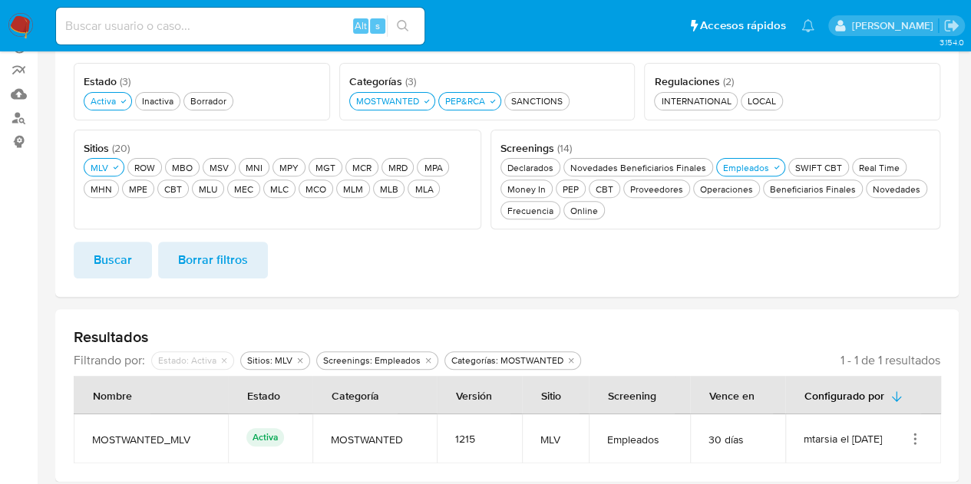
click at [94, 276] on span "Buscar" at bounding box center [113, 260] width 38 height 34
click at [409, 104] on div "MOSTWANTED MOSTWANTED" at bounding box center [387, 100] width 69 height 13
click at [88, 257] on button "Buscar" at bounding box center [113, 260] width 78 height 37
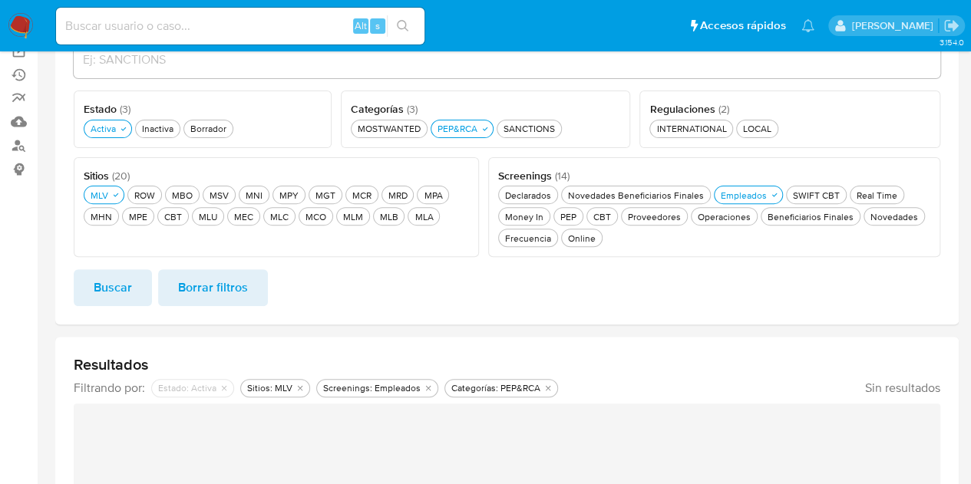
scroll to position [143, 0]
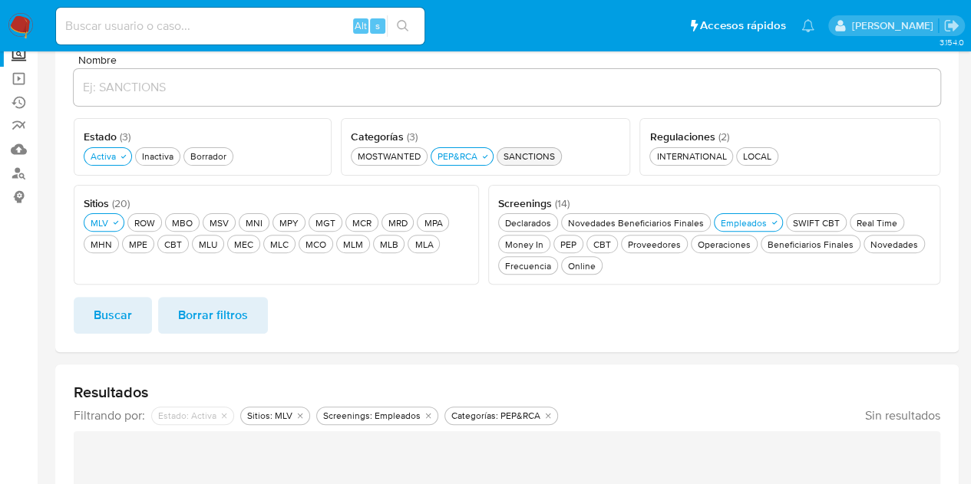
click at [544, 148] on button "SANCTIONS SANCTIONS" at bounding box center [529, 156] width 65 height 18
click at [471, 159] on div "PEP&RCA PEP&RCA" at bounding box center [458, 156] width 46 height 13
click at [110, 308] on span "Buscar" at bounding box center [113, 316] width 38 height 34
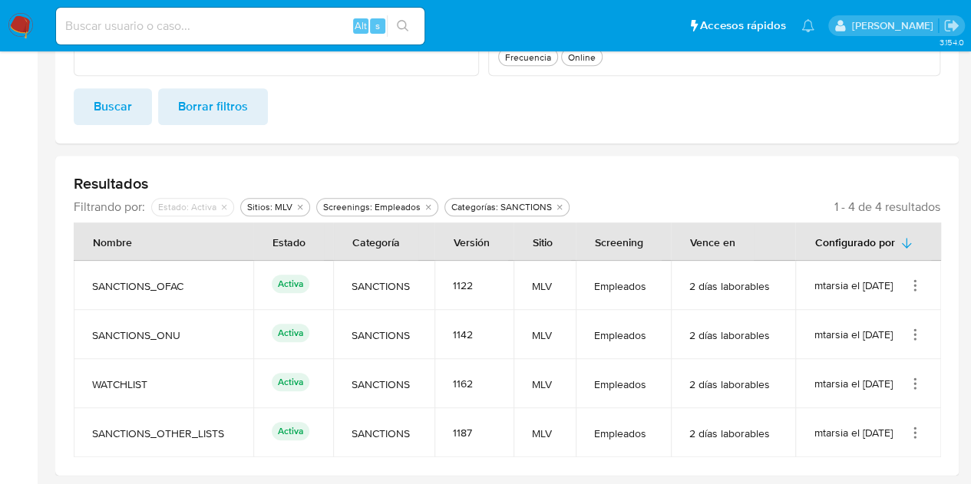
scroll to position [45, 0]
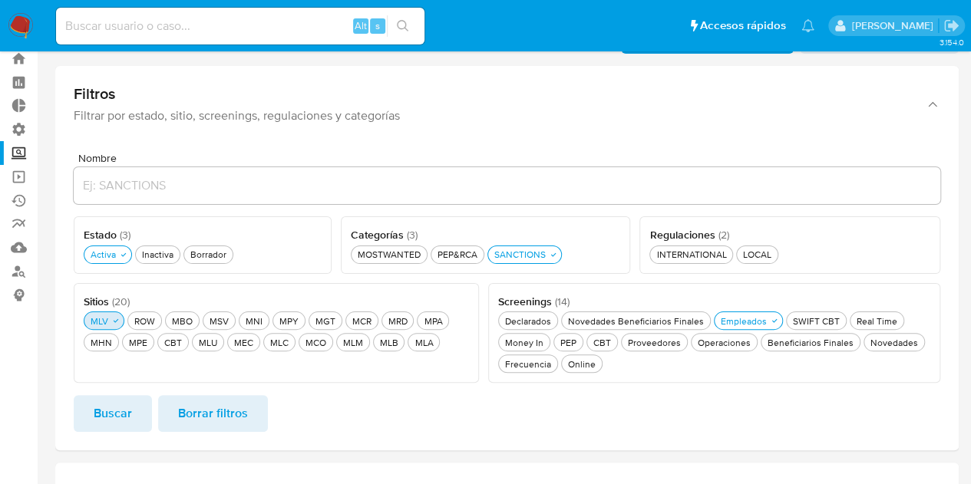
click at [104, 323] on div "MLV MLV" at bounding box center [100, 321] width 24 height 13
click at [128, 315] on div "ROW ROW" at bounding box center [135, 321] width 27 height 13
click at [129, 414] on span "Buscar" at bounding box center [113, 414] width 38 height 34
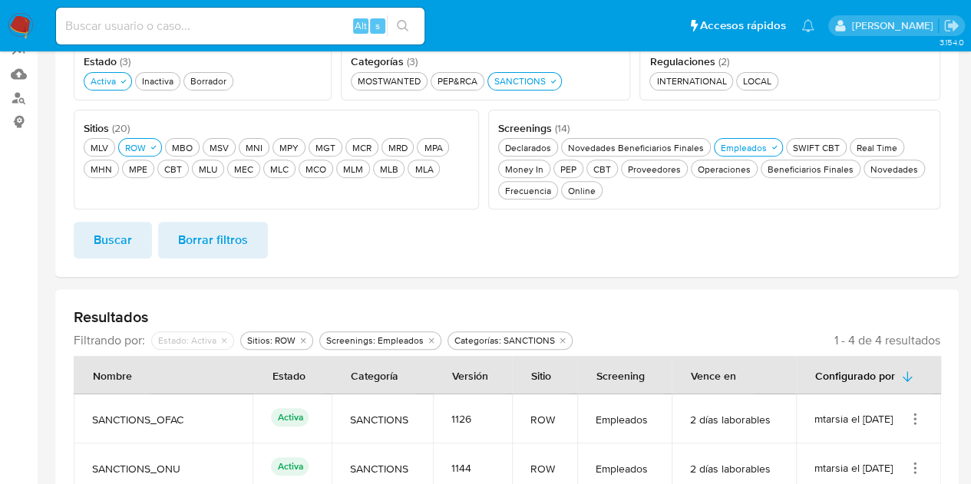
scroll to position [198, 0]
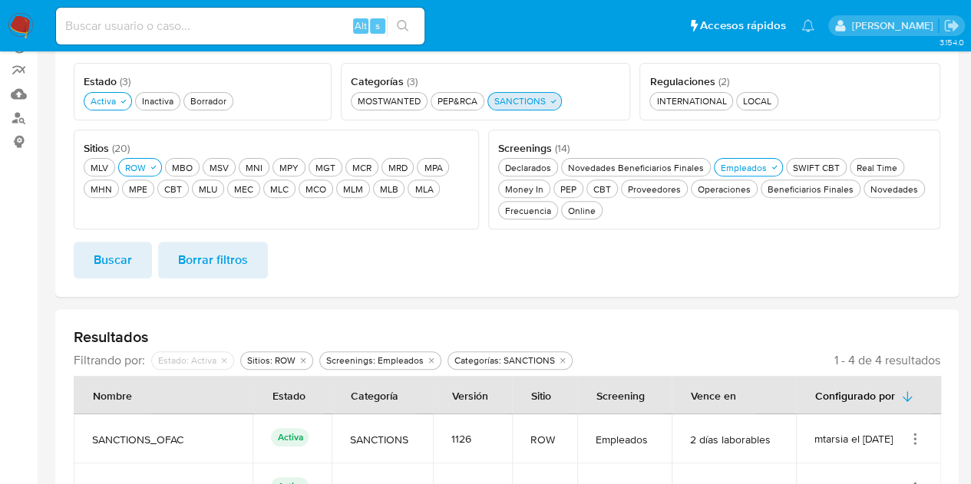
drag, startPoint x: 451, startPoint y: 107, endPoint x: 550, endPoint y: 98, distance: 99.5
click at [451, 107] on button "PEP&RCA PEP&RCA" at bounding box center [458, 101] width 54 height 18
click at [550, 98] on div "SANCTIONS SANCTIONS" at bounding box center [530, 100] width 58 height 13
click at [152, 250] on div "Buscar Borrar filtros" at bounding box center [507, 260] width 867 height 37
click at [120, 255] on span "Buscar" at bounding box center [113, 260] width 38 height 34
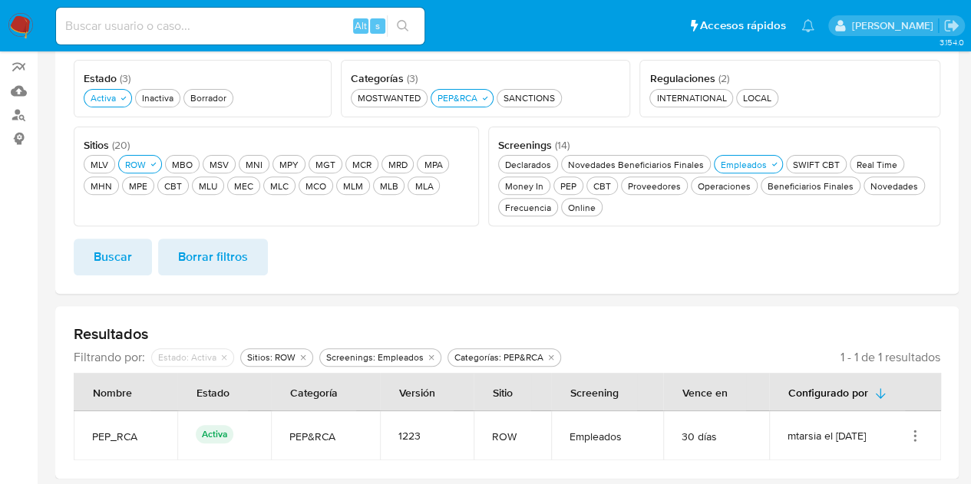
scroll to position [204, 0]
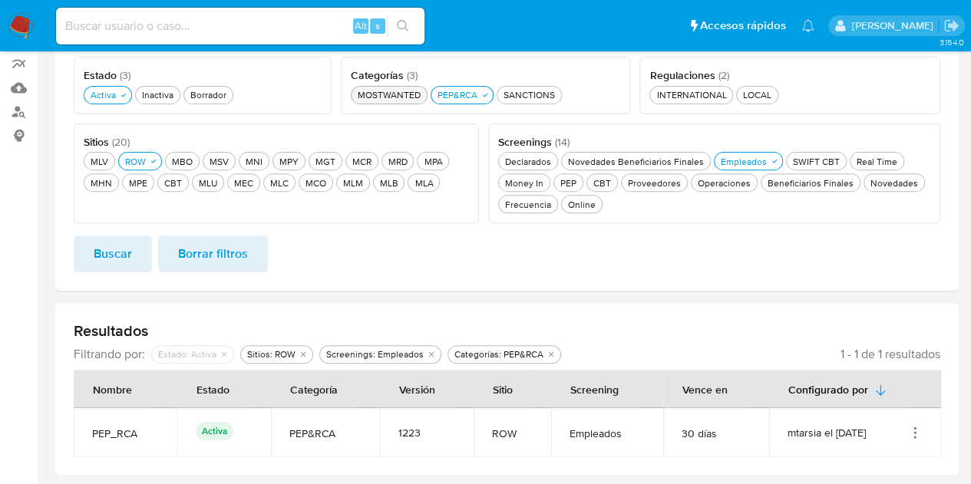
click at [386, 94] on div "MOSTWANTED MOSTWANTED" at bounding box center [389, 94] width 69 height 13
click at [476, 100] on div "PEP&RCA PEP&RCA" at bounding box center [465, 94] width 46 height 13
click at [111, 252] on span "Buscar" at bounding box center [113, 254] width 38 height 34
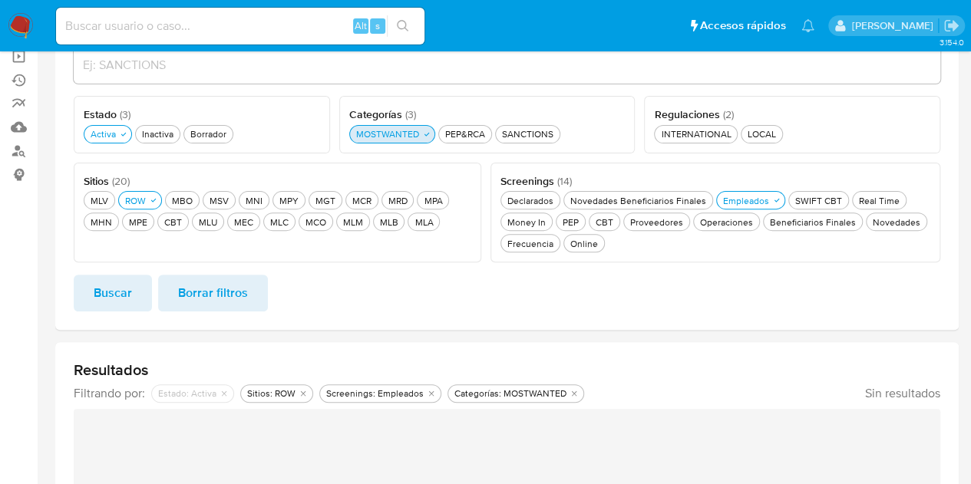
scroll to position [127, 0]
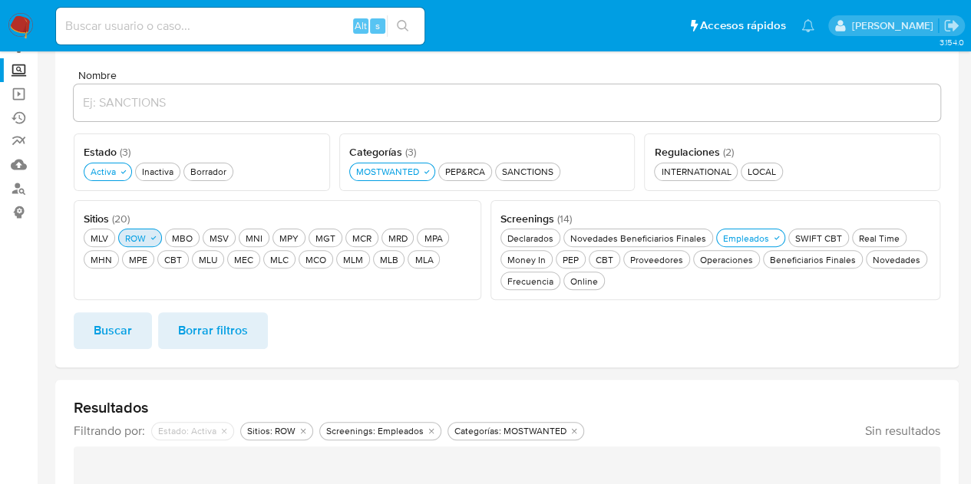
click at [145, 233] on div "ROW ROW" at bounding box center [135, 238] width 27 height 13
click at [227, 257] on button "MEC MEC" at bounding box center [243, 259] width 33 height 18
click at [126, 316] on span "Buscar" at bounding box center [113, 331] width 38 height 34
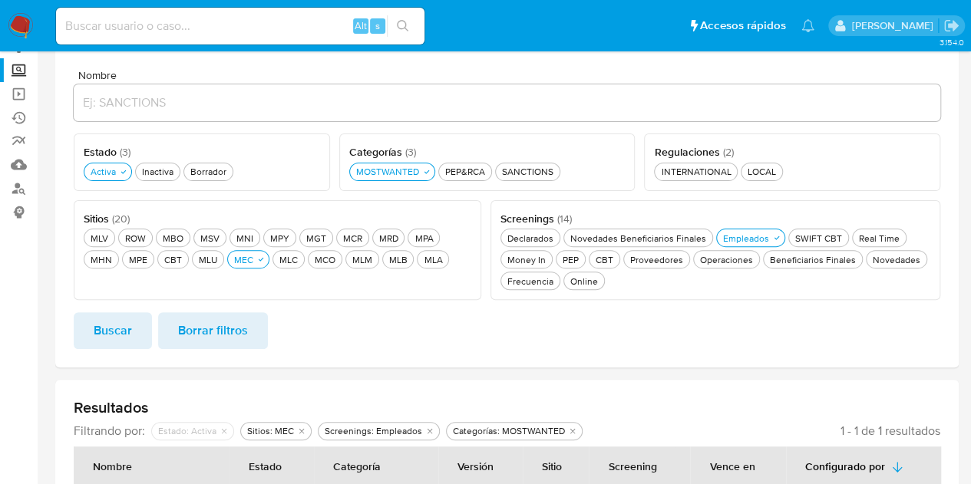
scroll to position [204, 0]
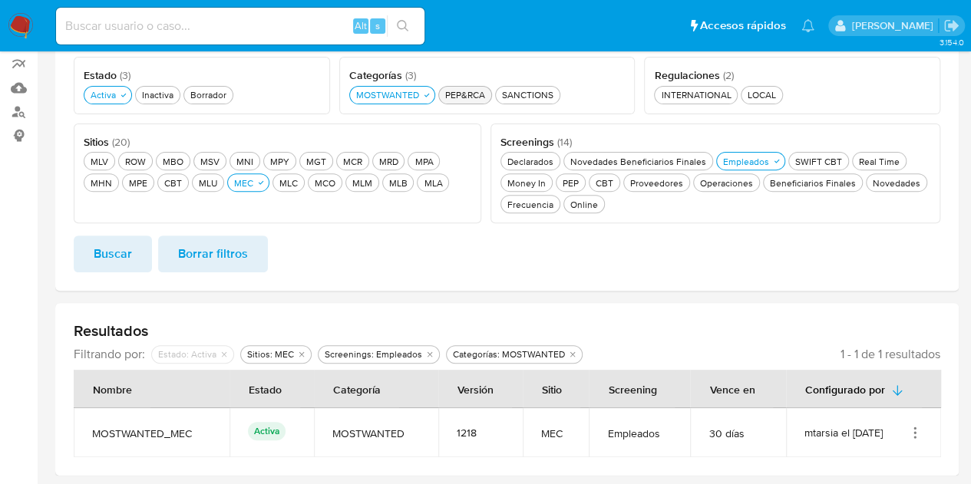
click at [470, 95] on div "PEP&RCA PEP&RCA" at bounding box center [465, 94] width 46 height 13
click at [412, 103] on button "MOSTWANTED MOSTWANTED" at bounding box center [392, 95] width 86 height 18
click at [109, 261] on span "Buscar" at bounding box center [113, 254] width 38 height 34
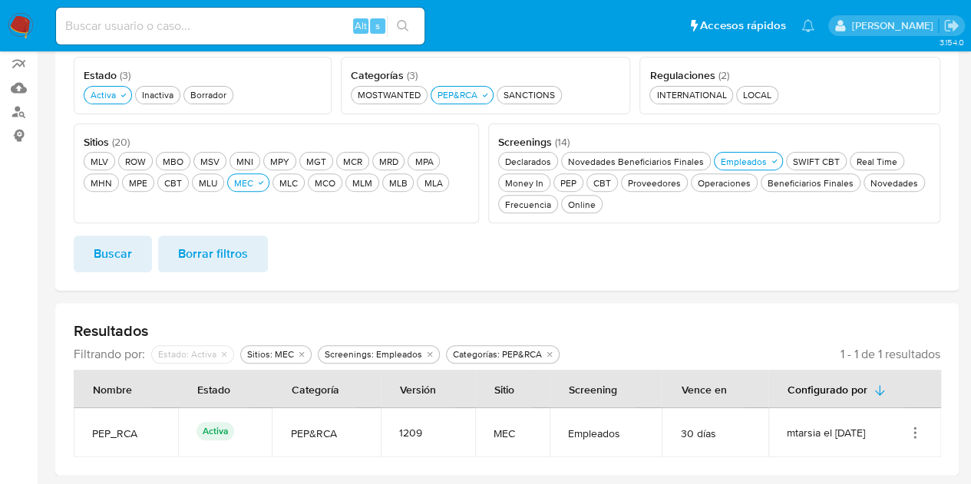
click at [105, 162] on div "MLV MLV" at bounding box center [100, 161] width 24 height 13
click at [259, 176] on button "MEC MEC" at bounding box center [248, 183] width 42 height 18
click at [117, 247] on span "Buscar" at bounding box center [113, 254] width 38 height 34
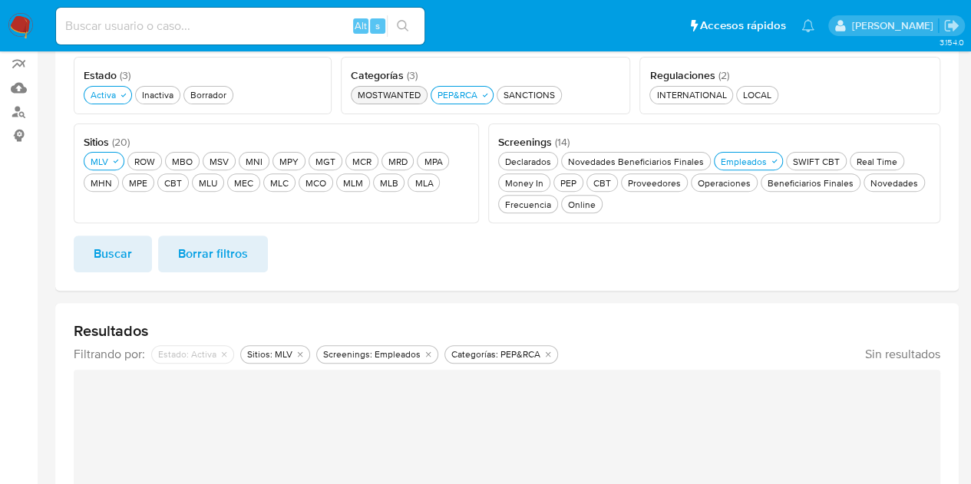
click at [361, 102] on button "MOSTWANTED MOSTWANTED" at bounding box center [389, 95] width 77 height 18
click at [489, 94] on icon "button" at bounding box center [492, 95] width 9 height 9
click at [138, 250] on button "Buscar" at bounding box center [113, 254] width 78 height 37
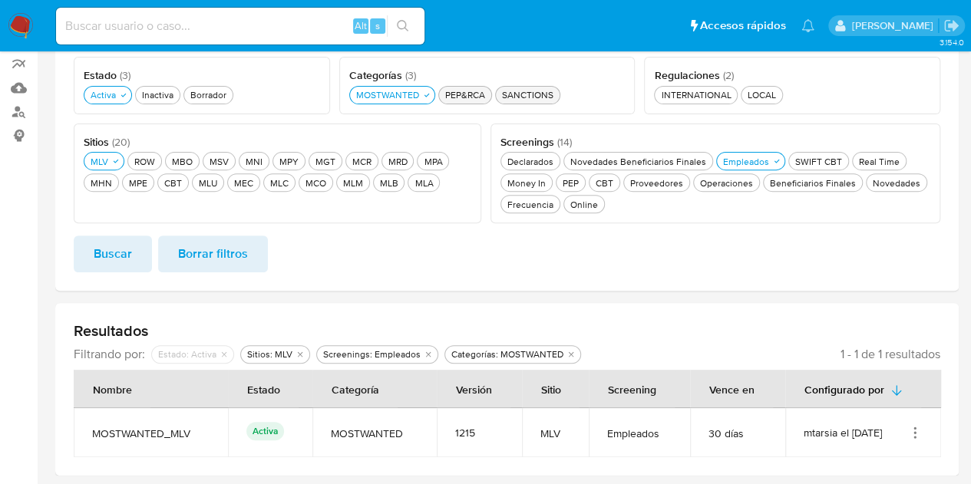
click at [514, 93] on div "SANCTIONS SANCTIONS" at bounding box center [528, 94] width 58 height 13
click at [114, 253] on span "Buscar" at bounding box center [113, 254] width 38 height 34
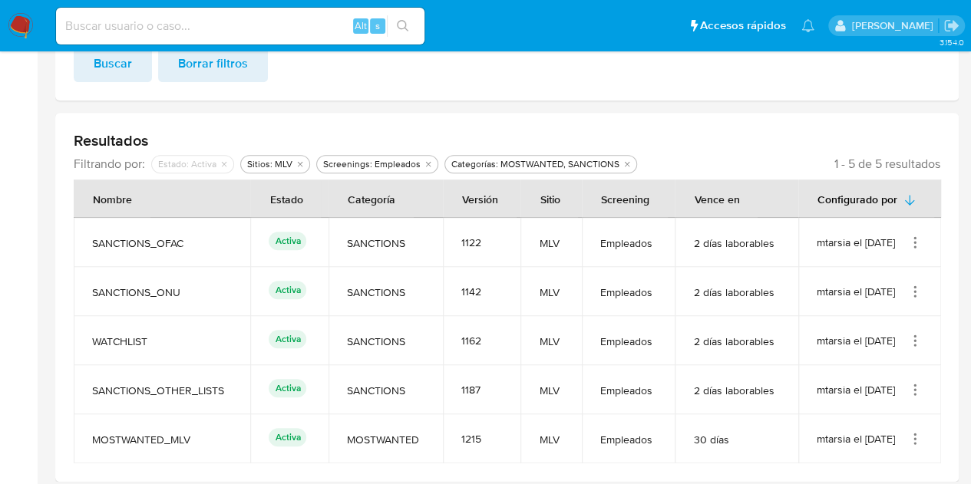
scroll to position [401, 0]
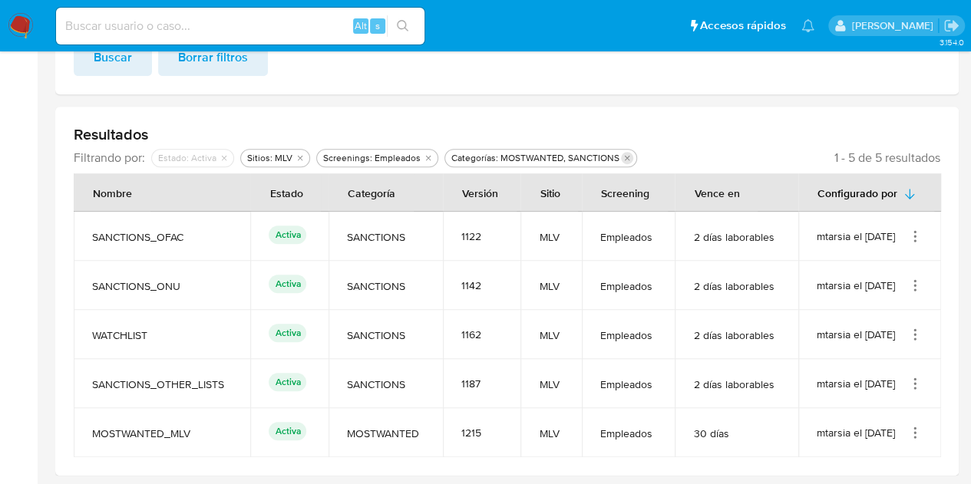
click at [623, 156] on icon "Eliminar filtro de undefined Categorías: MOSTWANTED, SANCTIONS" at bounding box center [627, 158] width 9 height 9
click at [424, 156] on icon "Eliminar filtro de undefined Screenings: Empleados" at bounding box center [428, 158] width 9 height 9
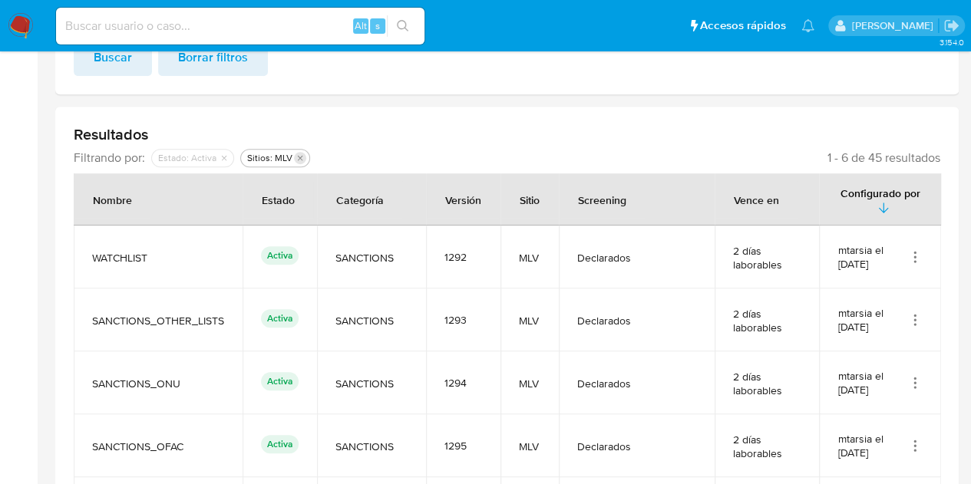
click at [297, 157] on icon "Eliminar filtro de undefined Sitios: MLV" at bounding box center [300, 158] width 9 height 9
